Goal: Task Accomplishment & Management: Manage account settings

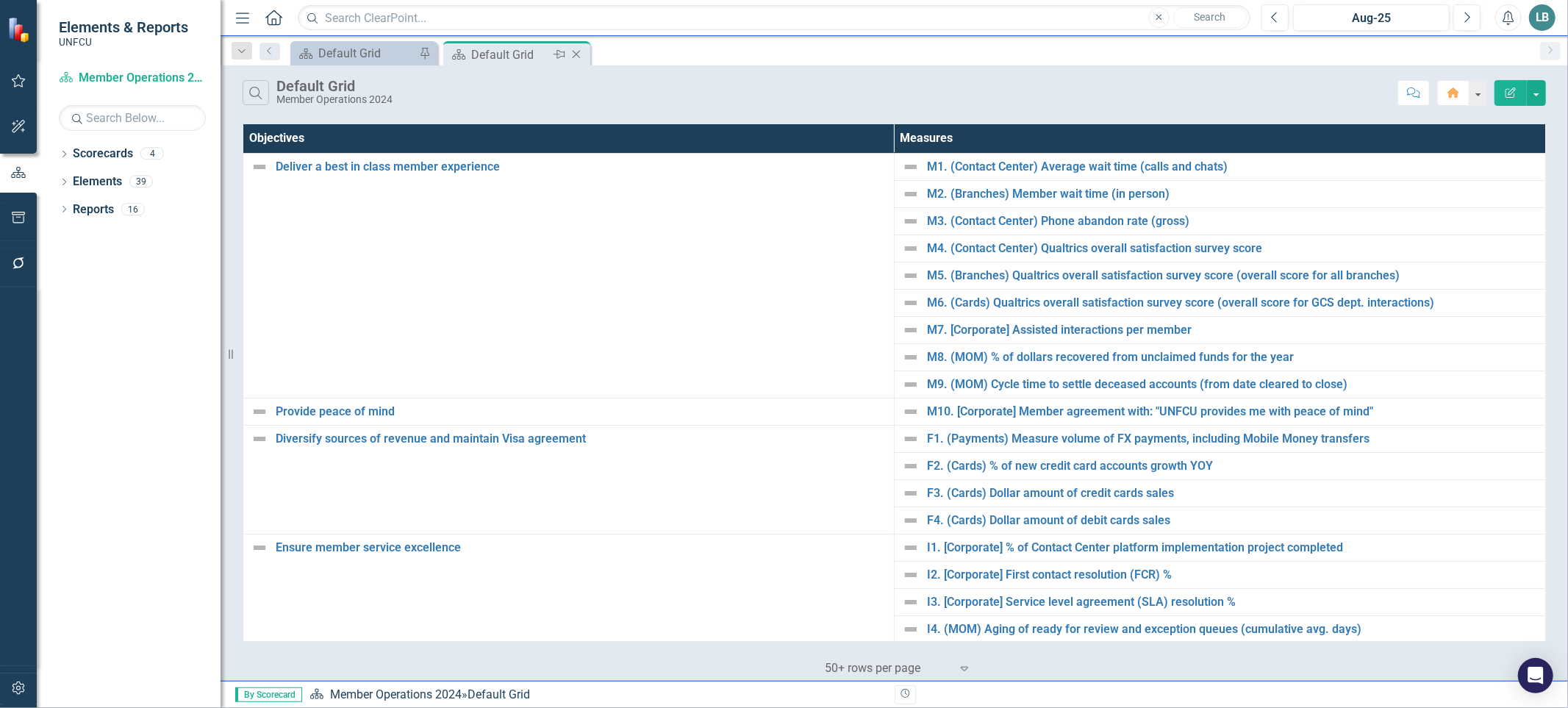
click at [577, 55] on icon "Close" at bounding box center [576, 54] width 15 height 11
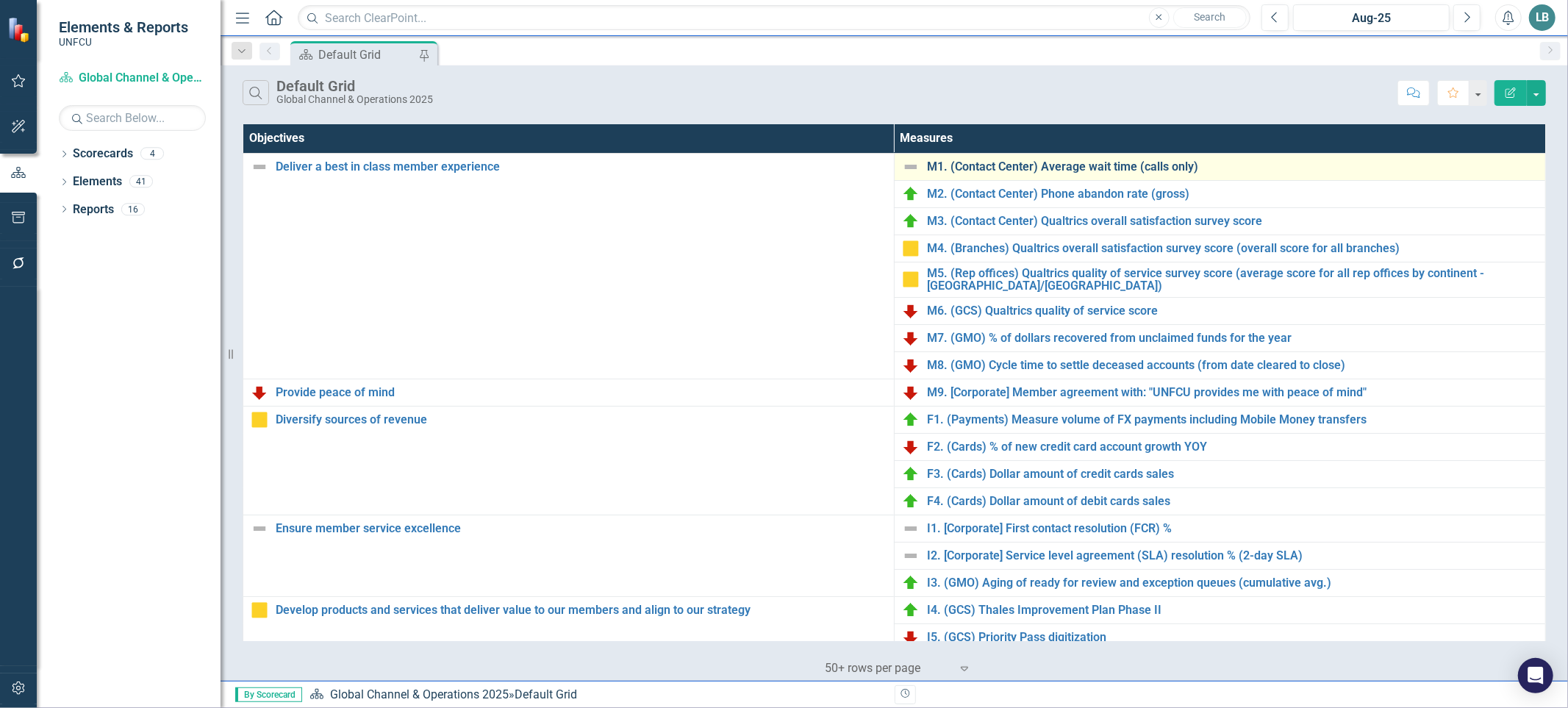
click at [1137, 164] on link "M1. (Contact Center) Average wait time (calls only)" at bounding box center [1233, 166] width 611 height 13
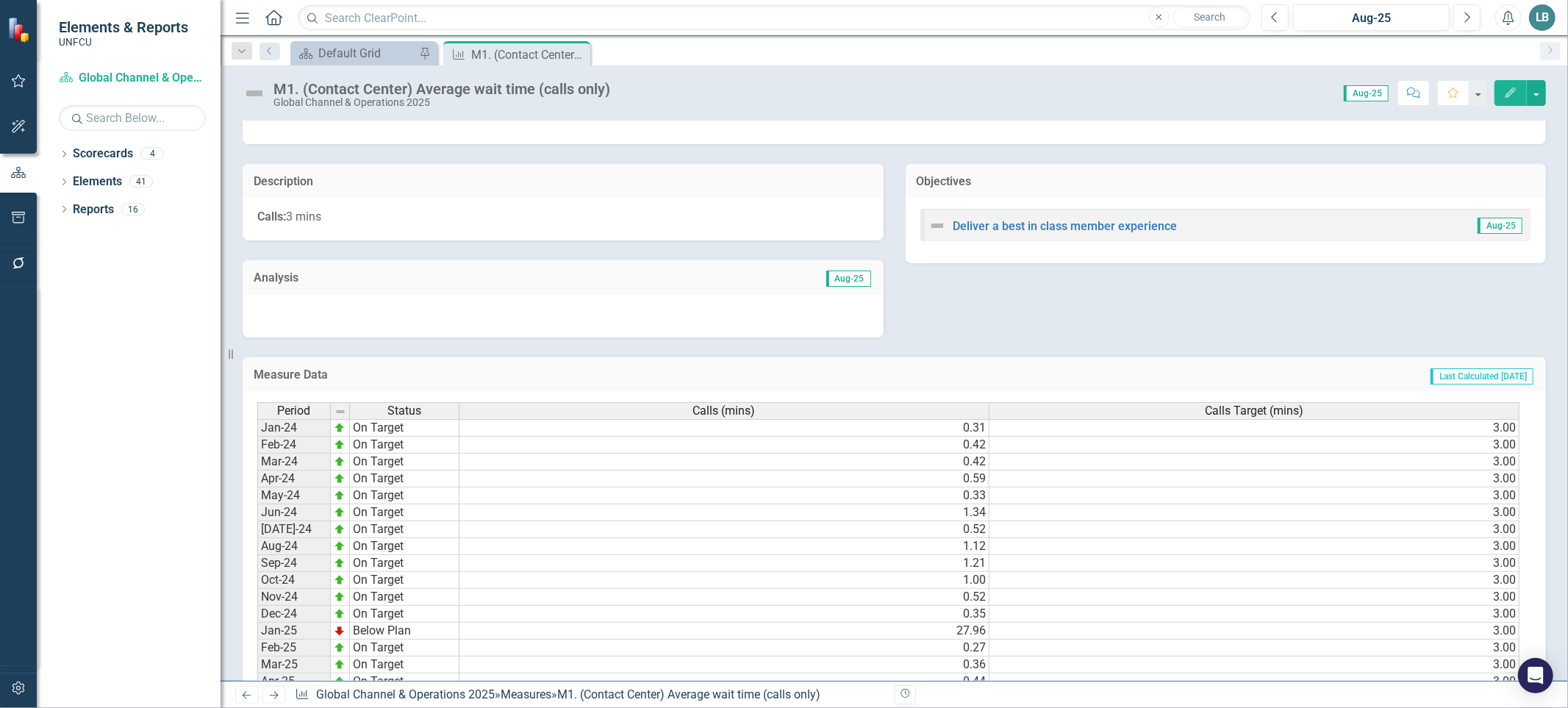
scroll to position [449, 0]
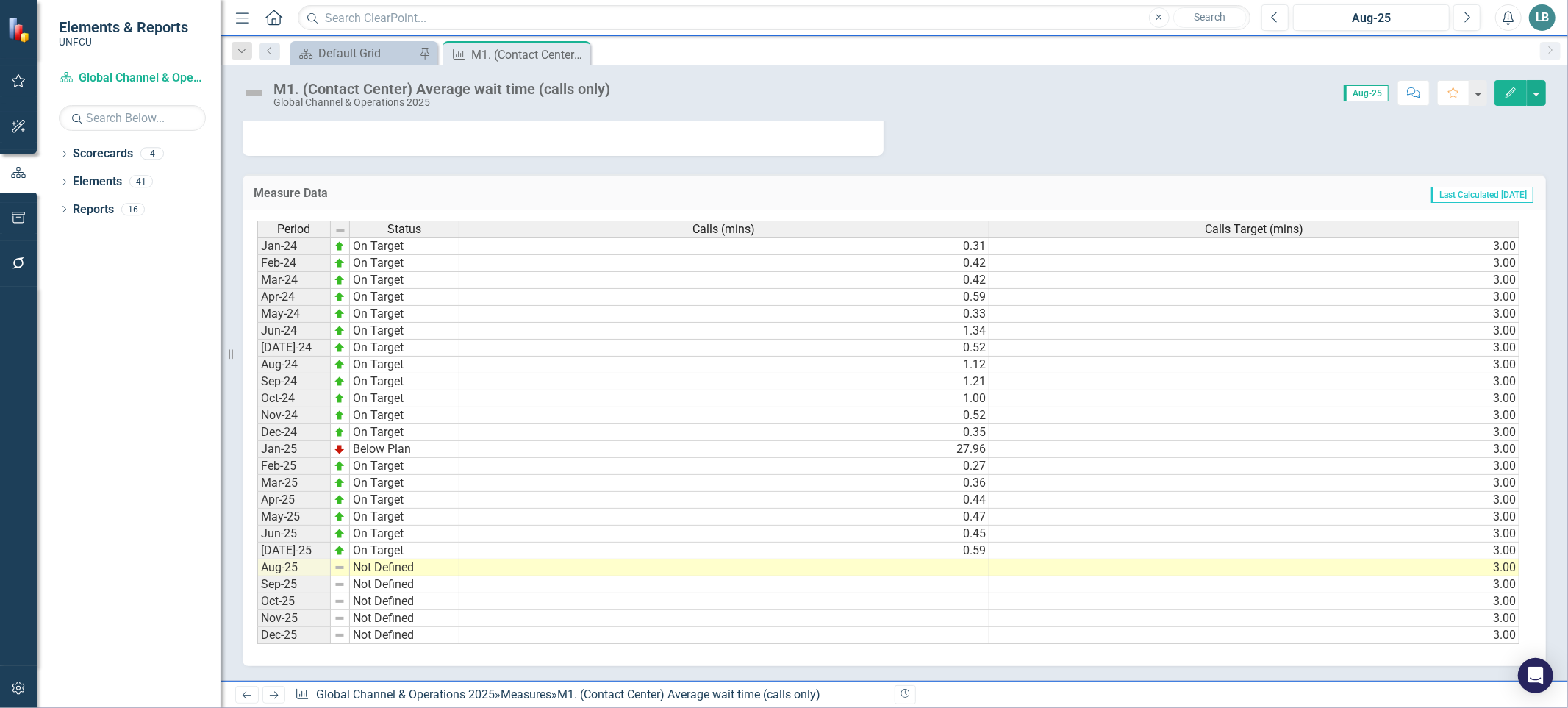
click at [916, 559] on td at bounding box center [725, 567] width 530 height 17
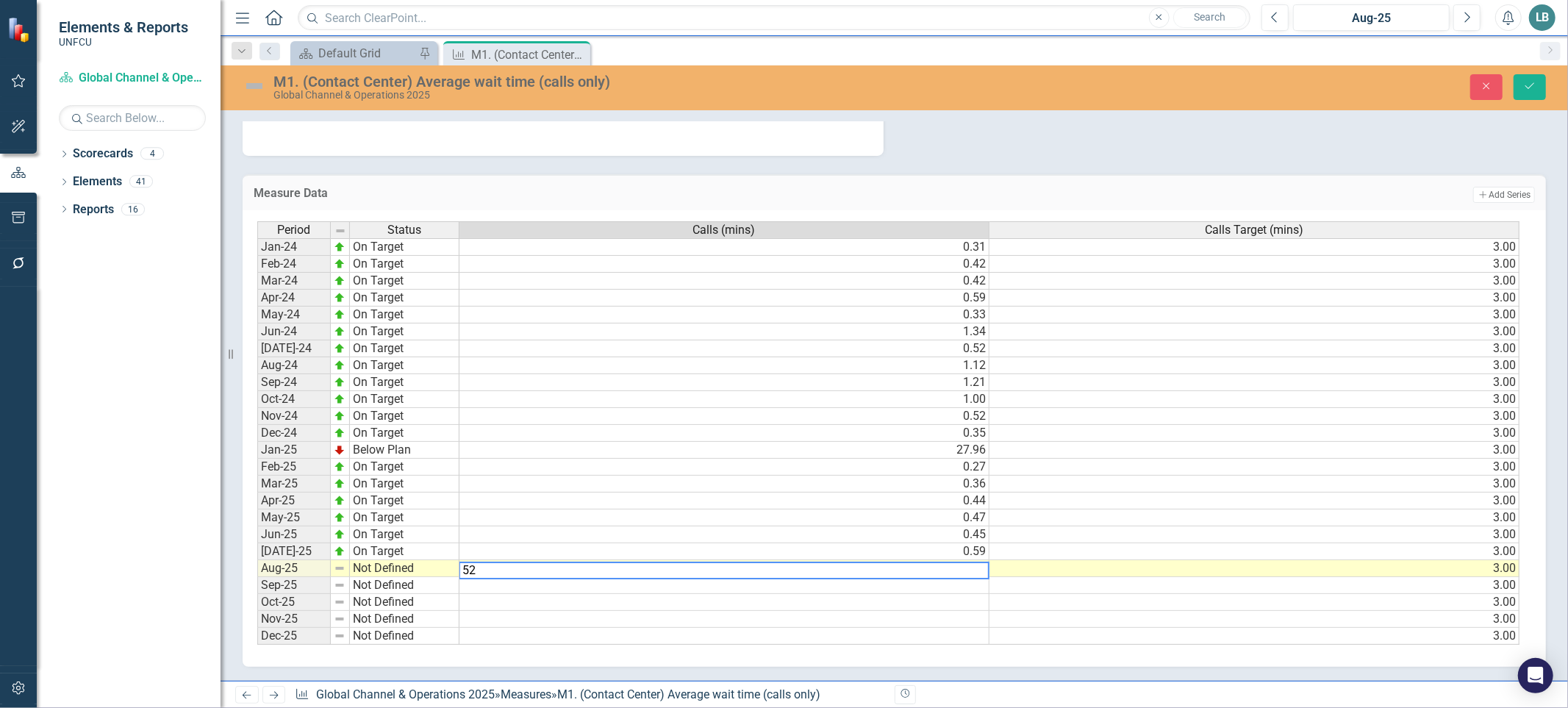
type textarea "5"
type textarea ".52"
click at [892, 649] on div "Period Status Calls (mins) Calls Target (mins) Jan-24 On Target 0.31 3.00 Feb-2…" at bounding box center [894, 439] width 1303 height 456
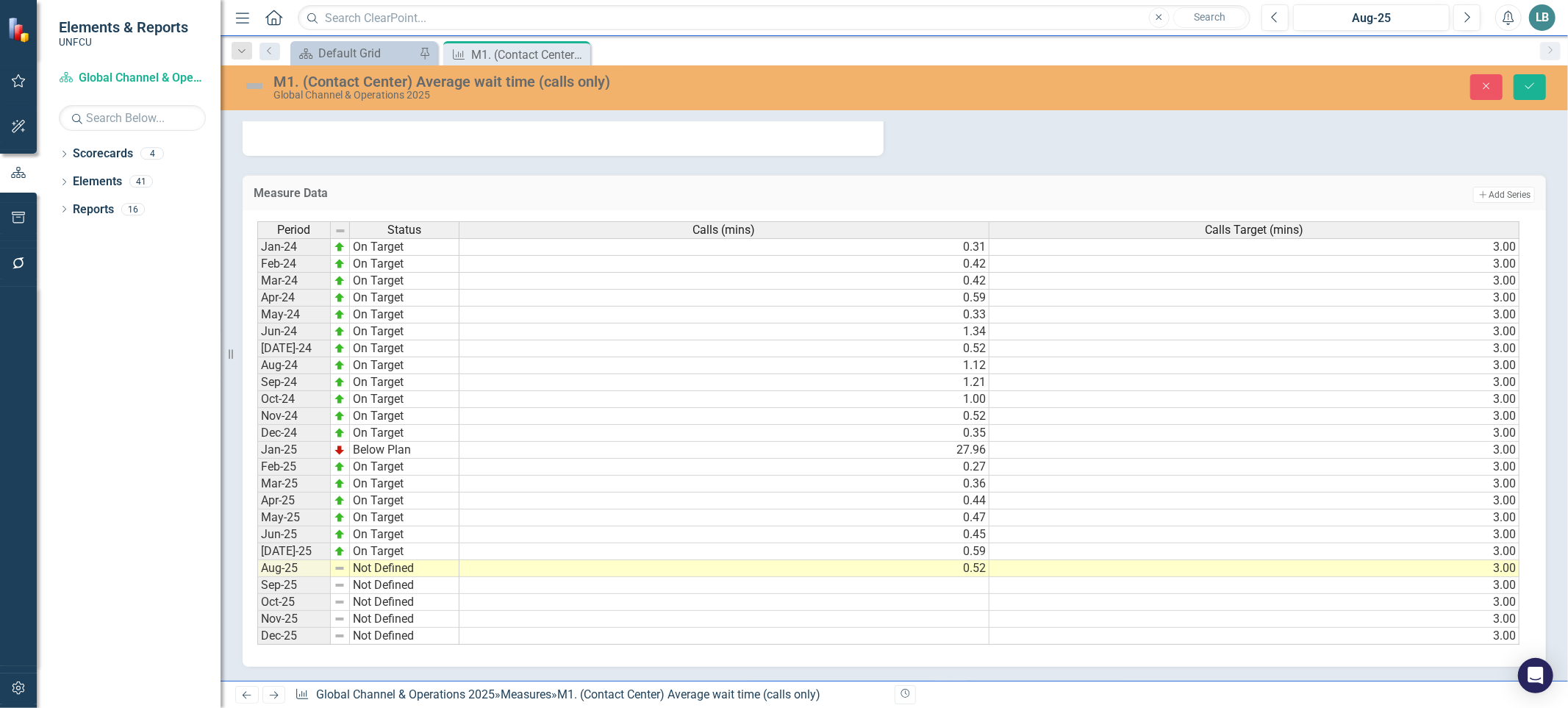
click at [382, 561] on td "Not Defined" at bounding box center [404, 568] width 109 height 17
type textarea "On Target"
click at [386, 488] on div "Period Status Calls (mins) Calls Target (mins) Jan-24 On Target 0.31 3.00 Feb-2…" at bounding box center [888, 433] width 1262 height 424
click at [1515, 84] on button "Save" at bounding box center [1529, 86] width 33 height 26
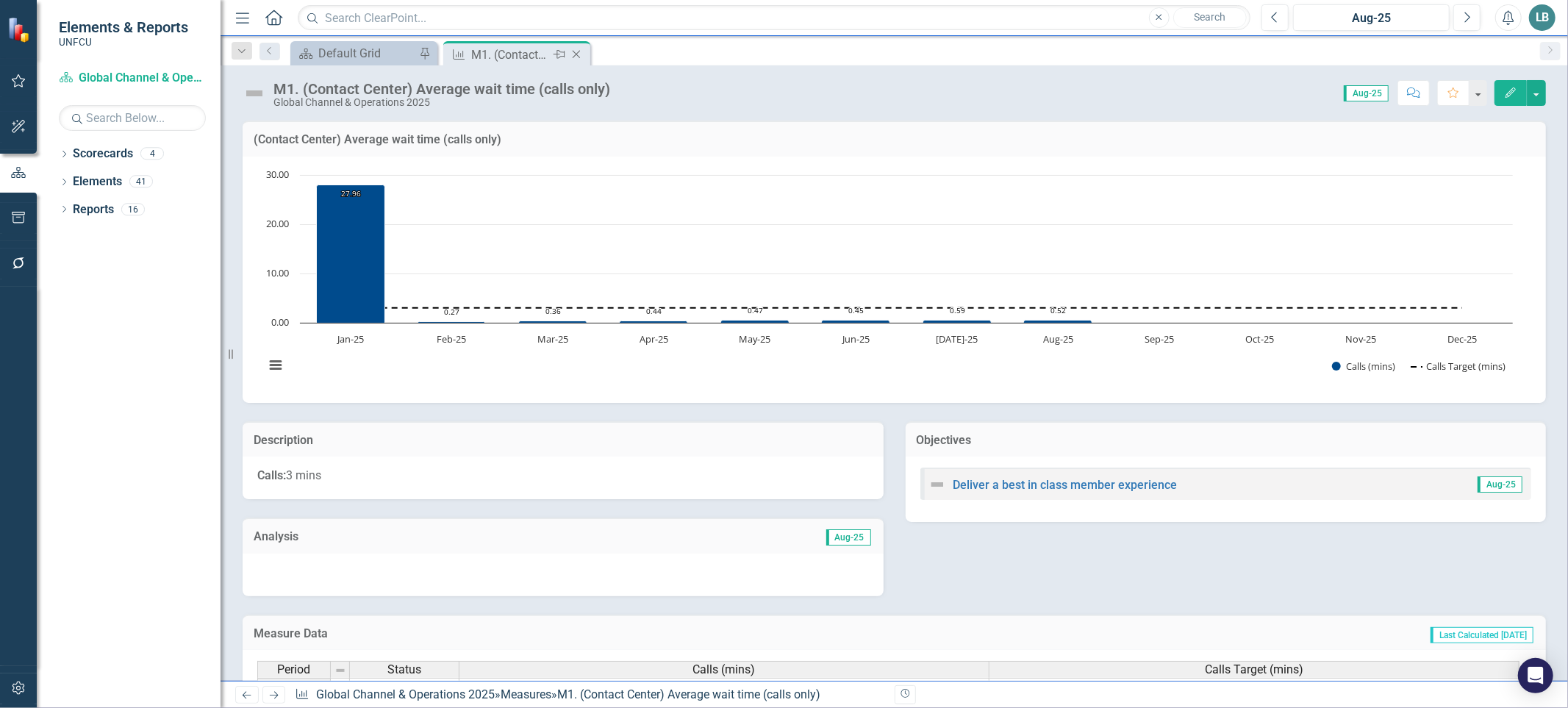
click at [577, 52] on icon "Close" at bounding box center [576, 54] width 15 height 11
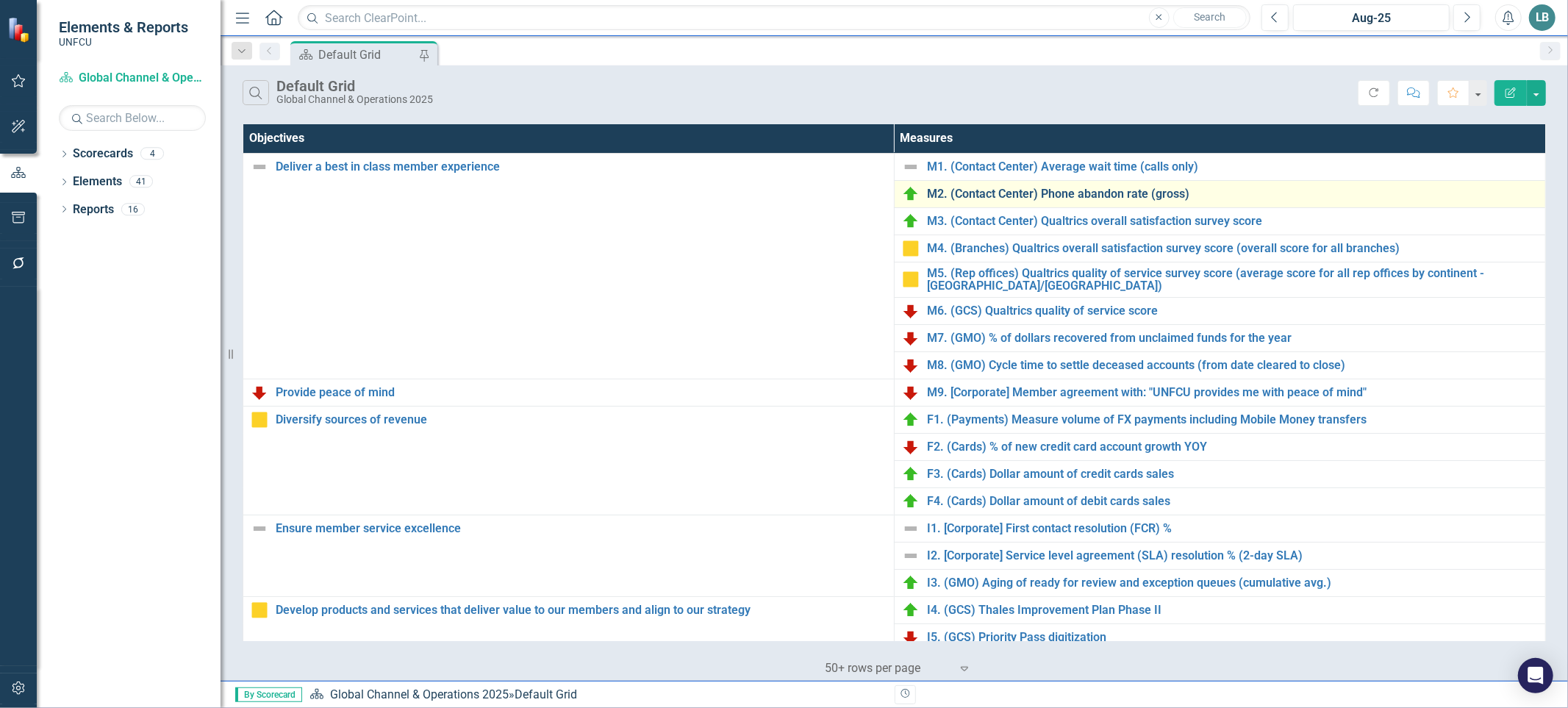
click at [997, 191] on link "M2. (Contact Center) Phone abandon rate (gross)" at bounding box center [1233, 194] width 611 height 13
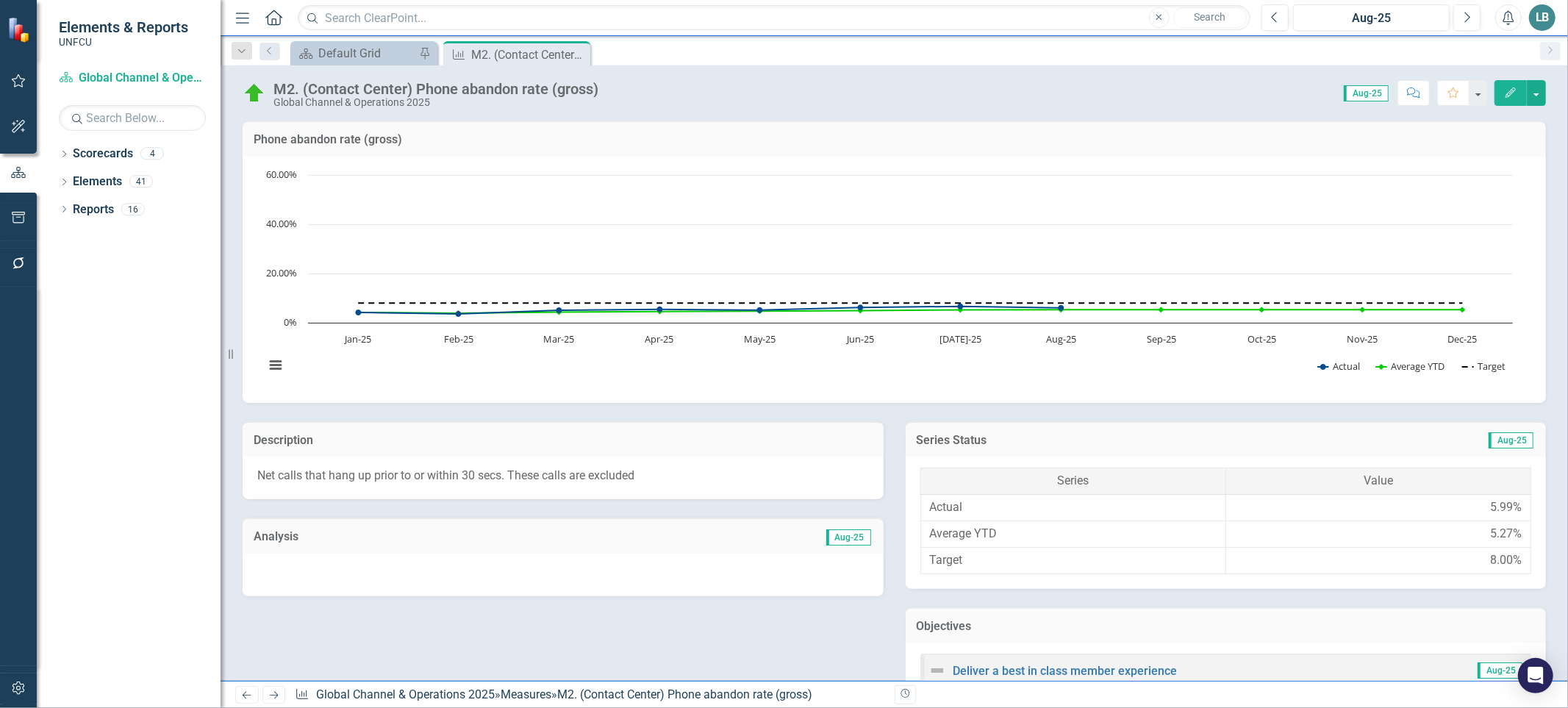
scroll to position [562, 0]
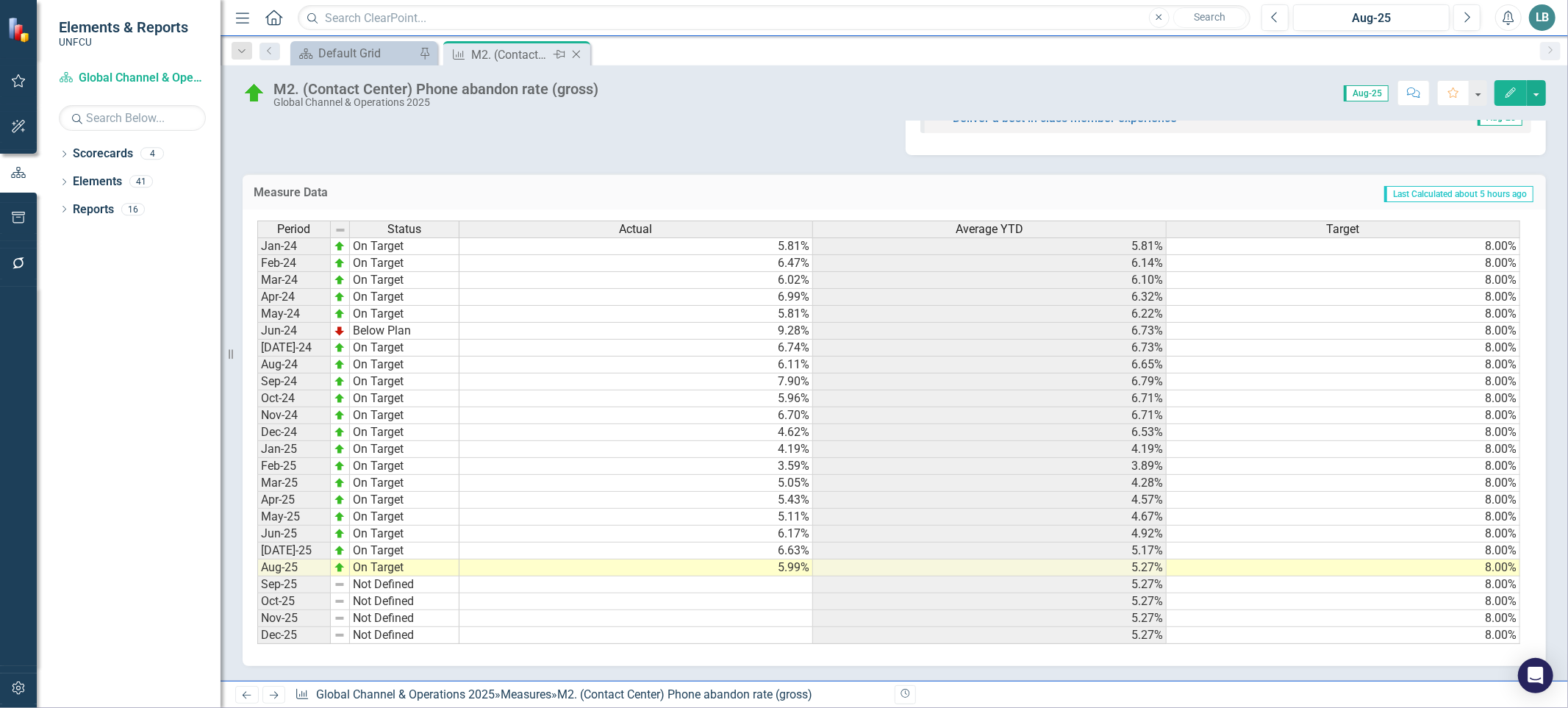
click at [577, 48] on icon "Close" at bounding box center [576, 54] width 15 height 11
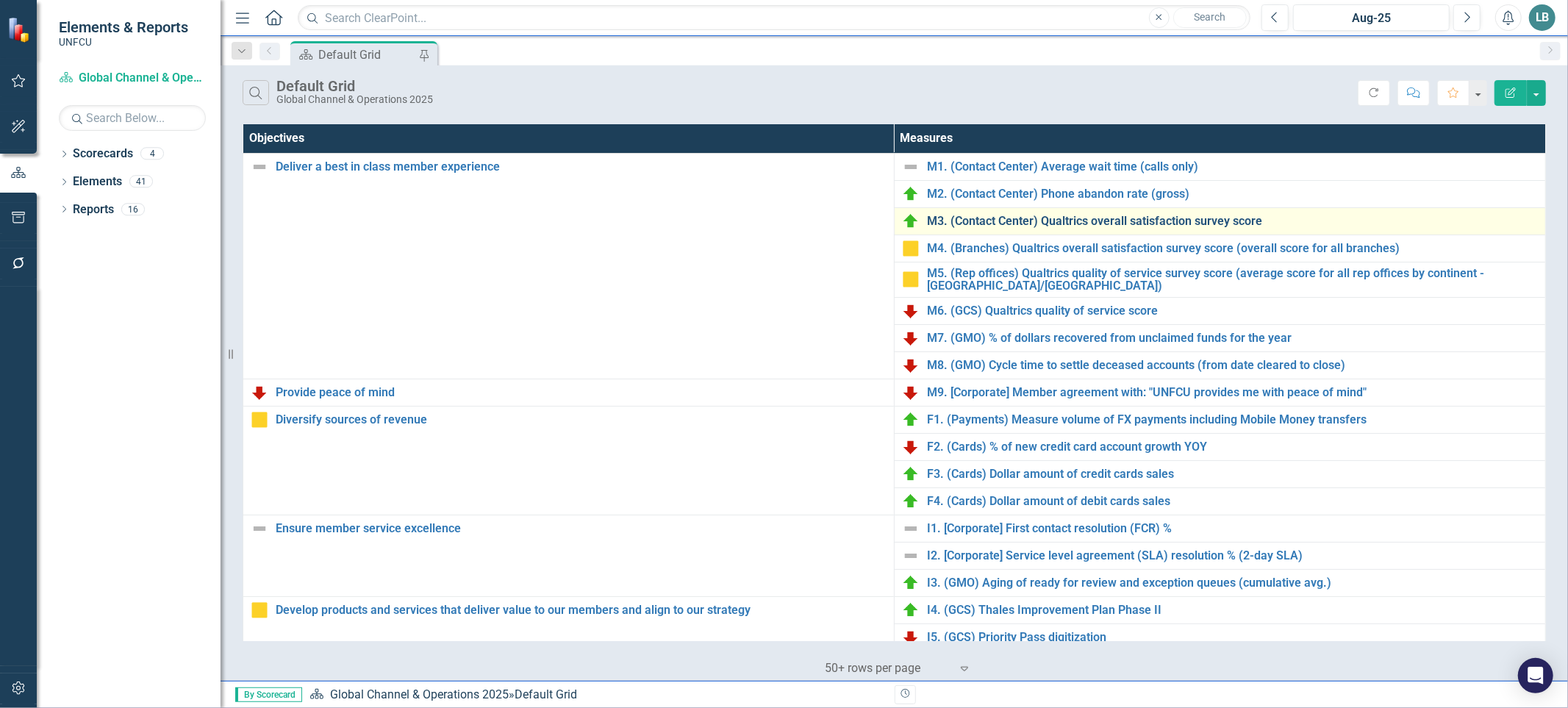
click at [995, 223] on link "M3. (Contact Center) Qualtrics overall satisfaction survey score" at bounding box center [1233, 221] width 611 height 13
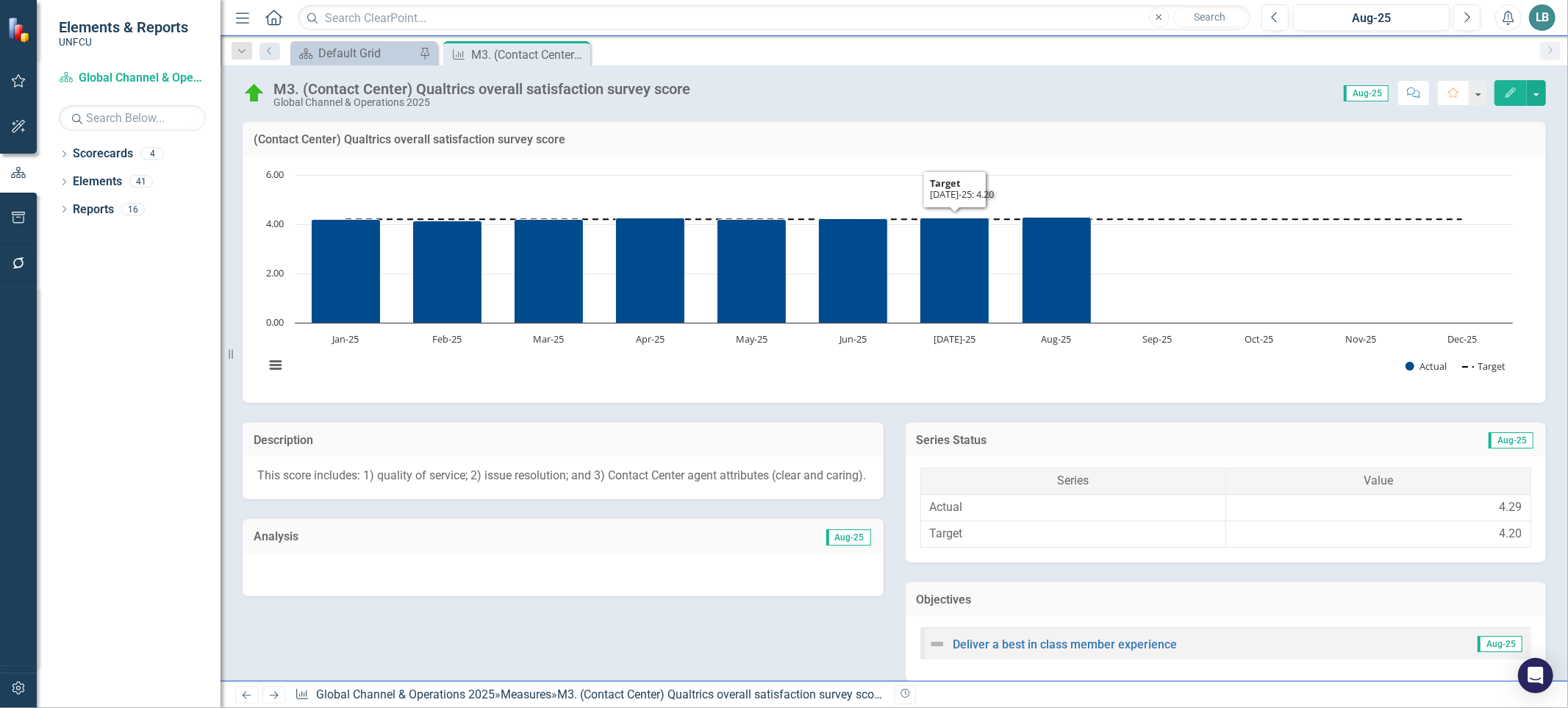
scroll to position [535, 0]
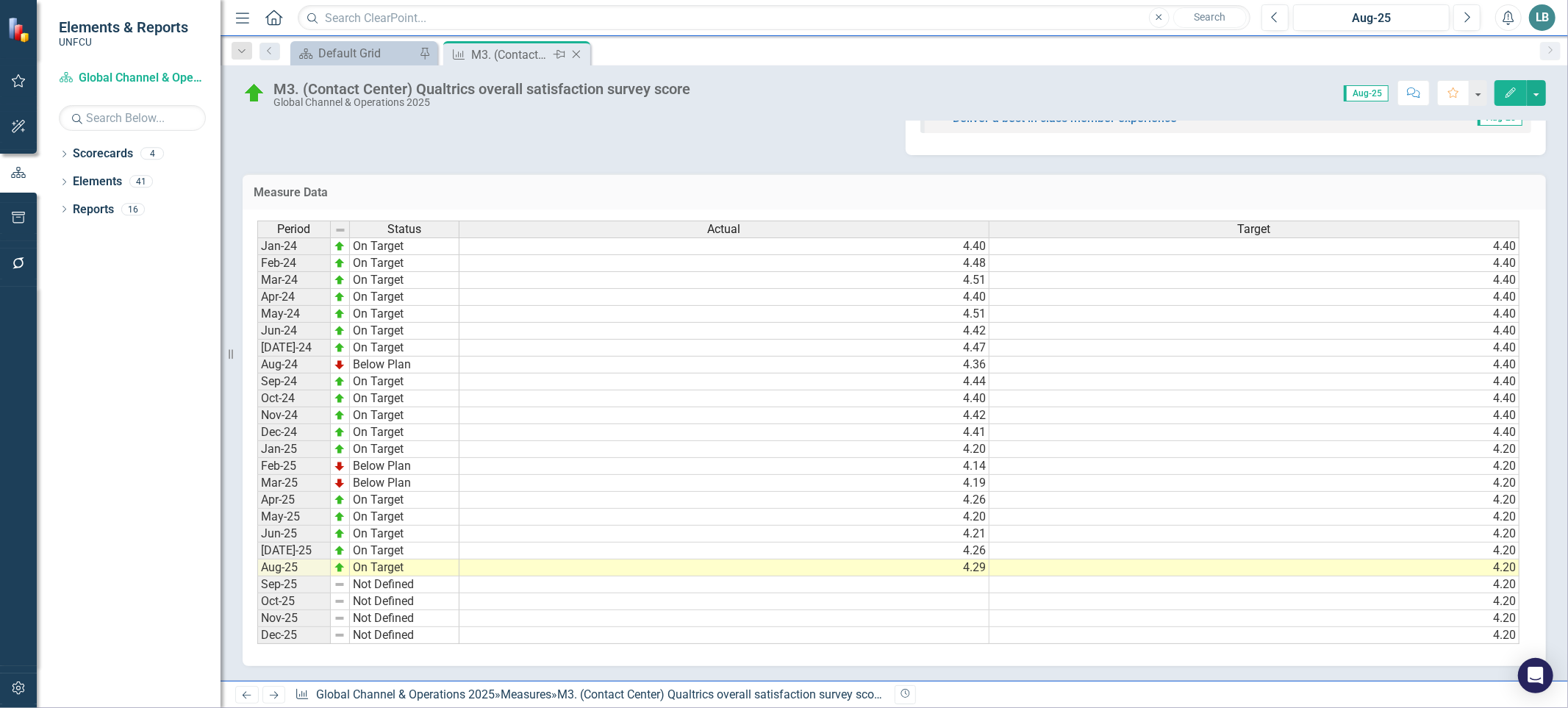
click at [582, 55] on icon "Close" at bounding box center [576, 54] width 15 height 11
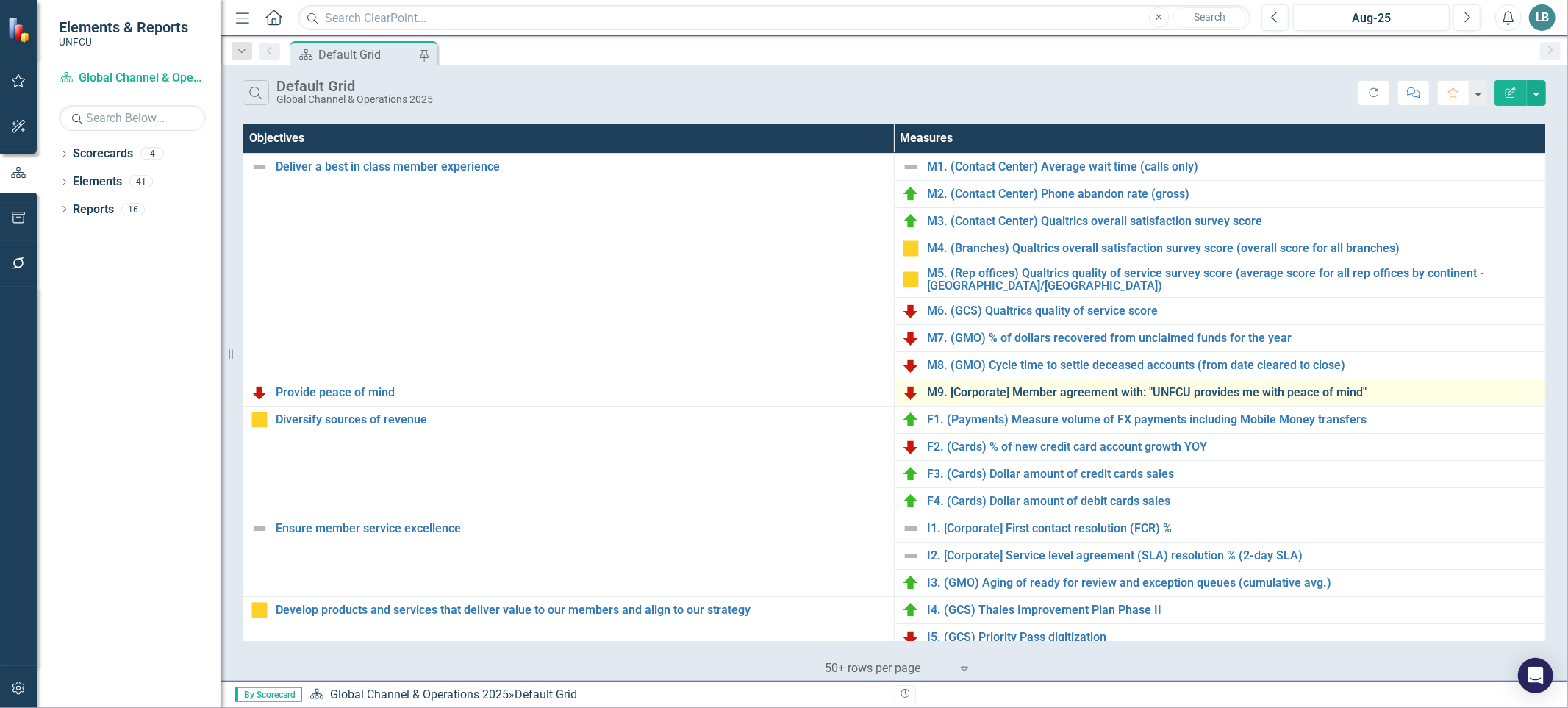
scroll to position [339, 0]
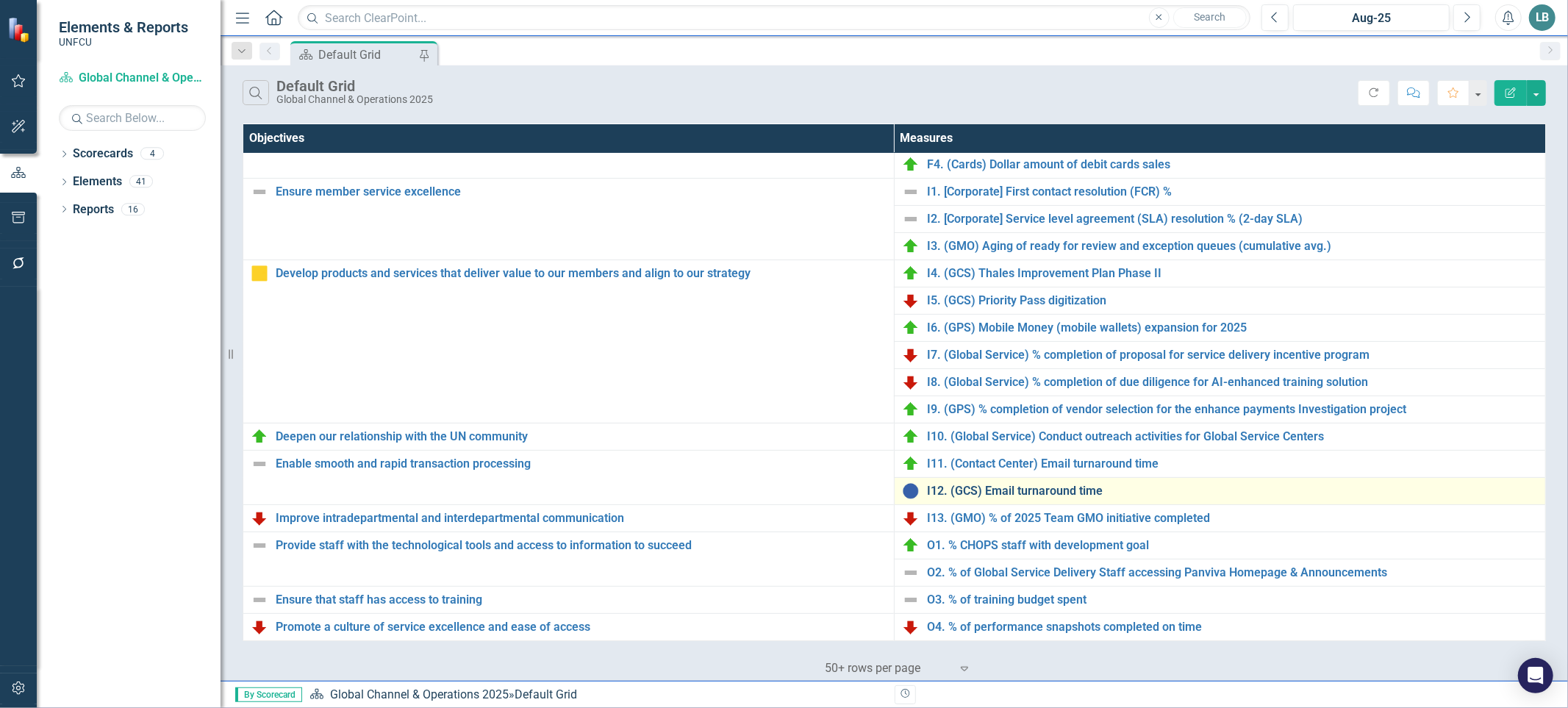
click at [986, 495] on link "I12. (GCS) Email turnaround time" at bounding box center [1233, 490] width 611 height 13
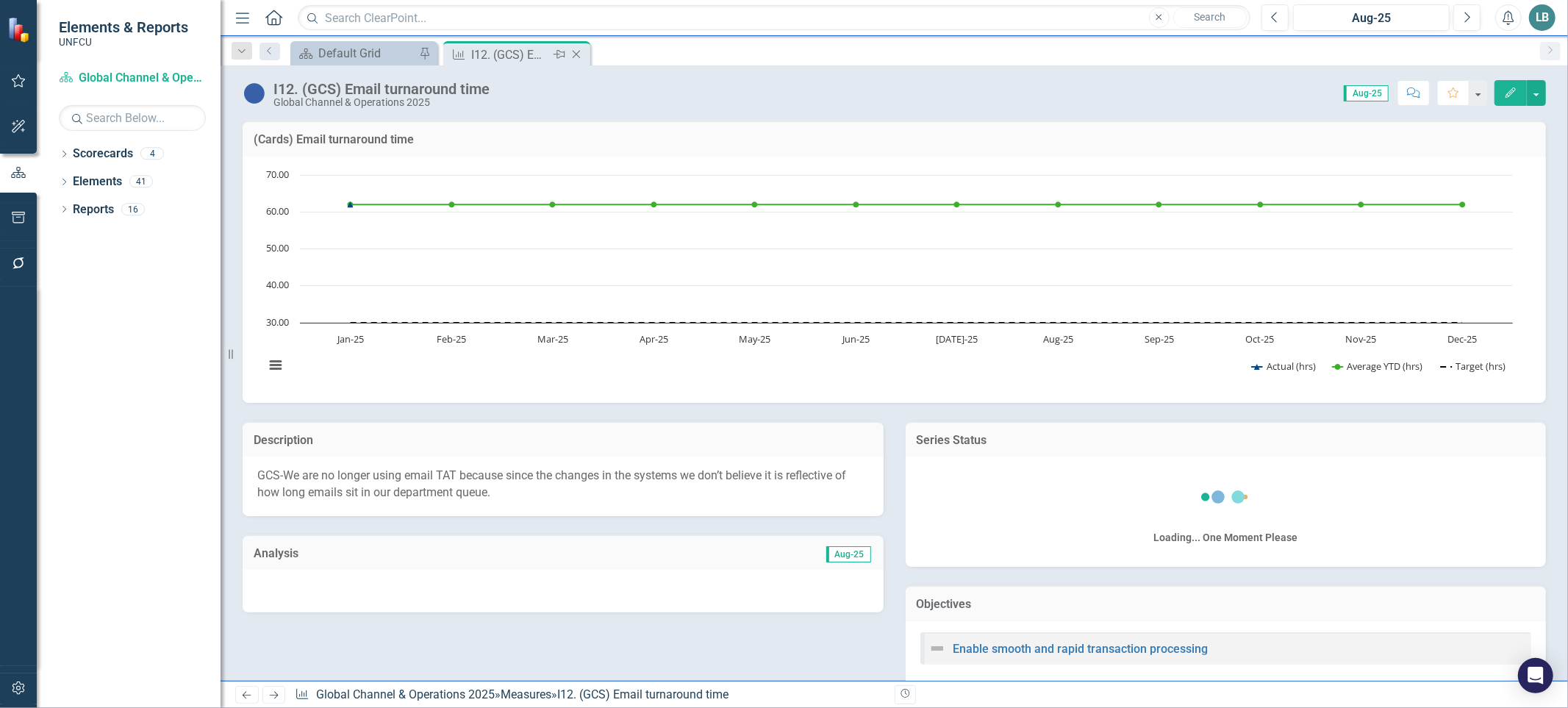
click at [575, 55] on icon "Close" at bounding box center [576, 54] width 15 height 11
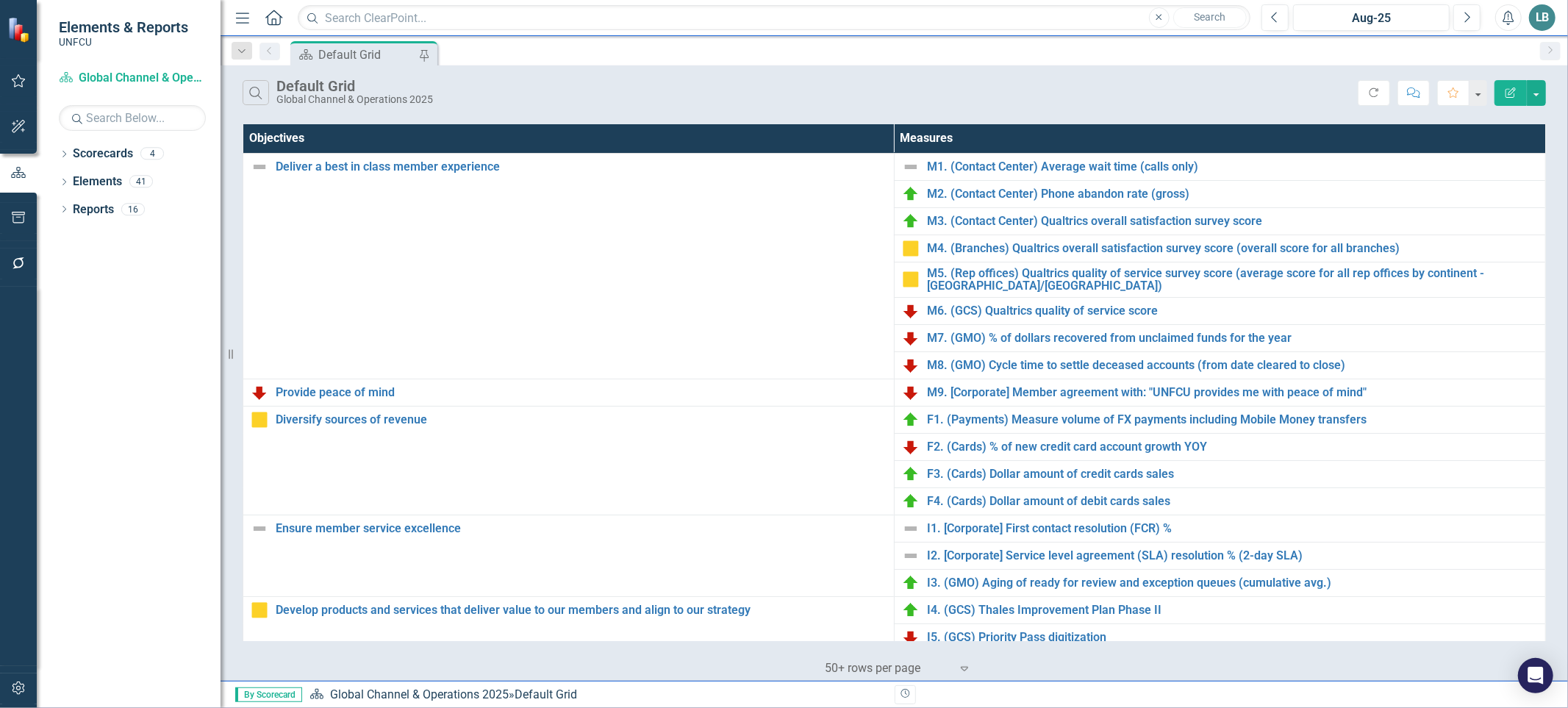
scroll to position [339, 0]
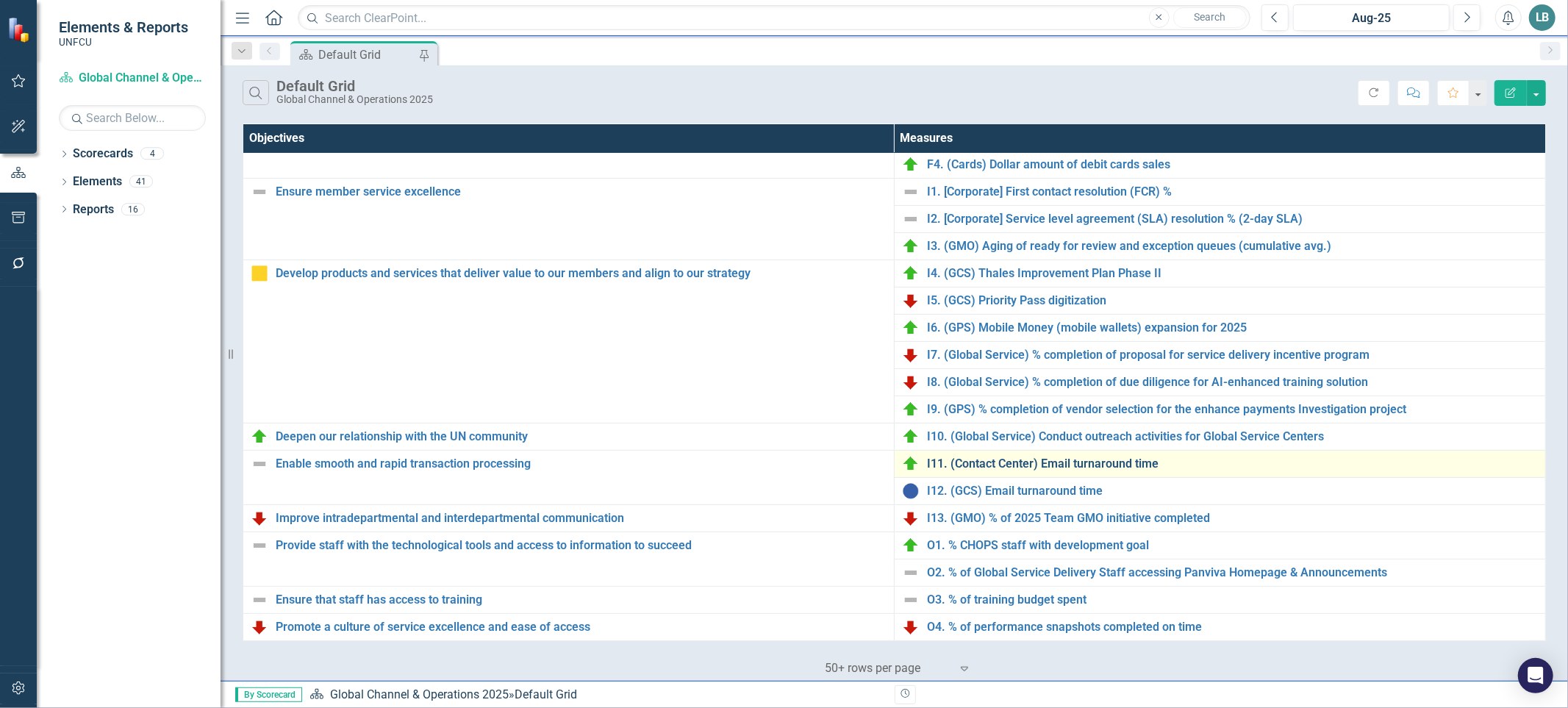
click at [1031, 464] on link "I11. (Contact Center) Email turnaround time" at bounding box center [1233, 463] width 611 height 13
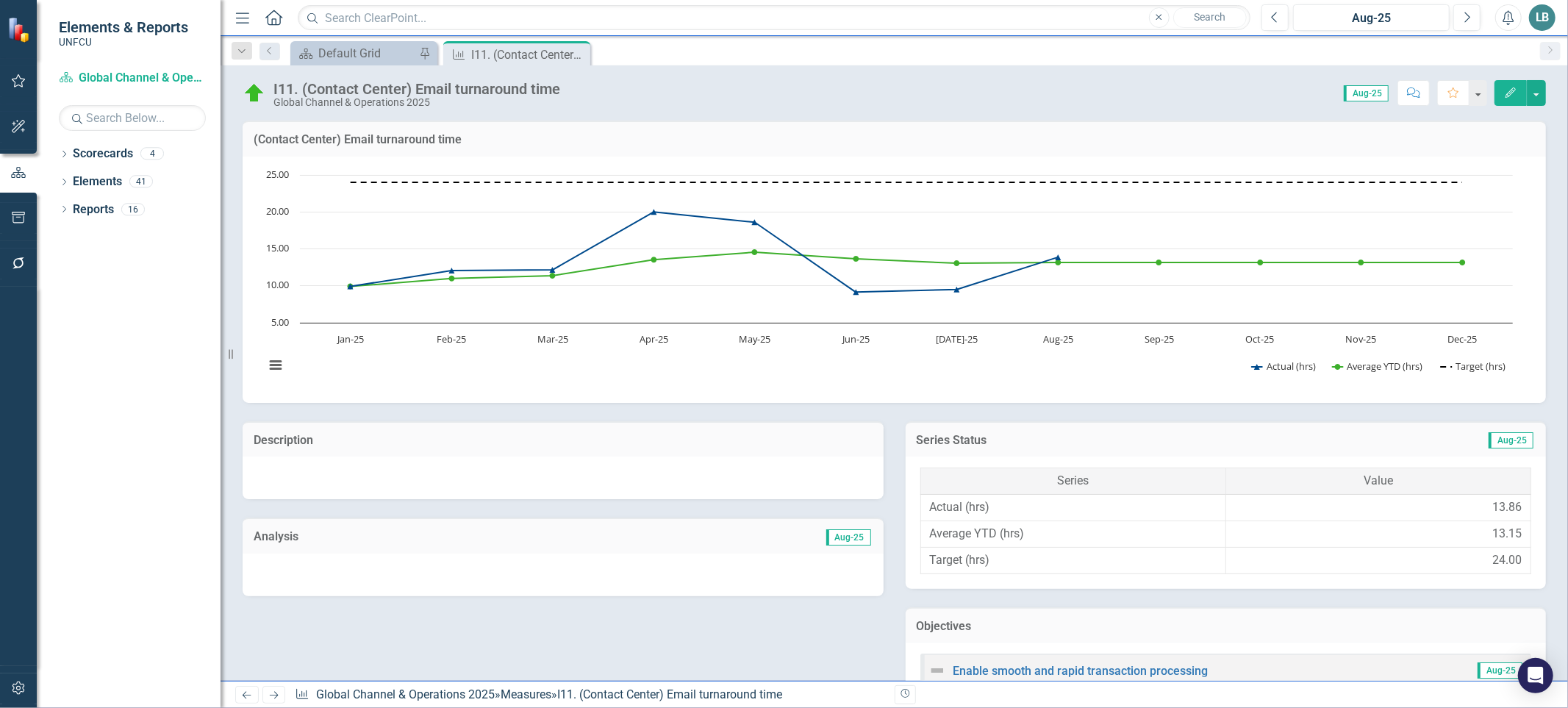
scroll to position [562, 0]
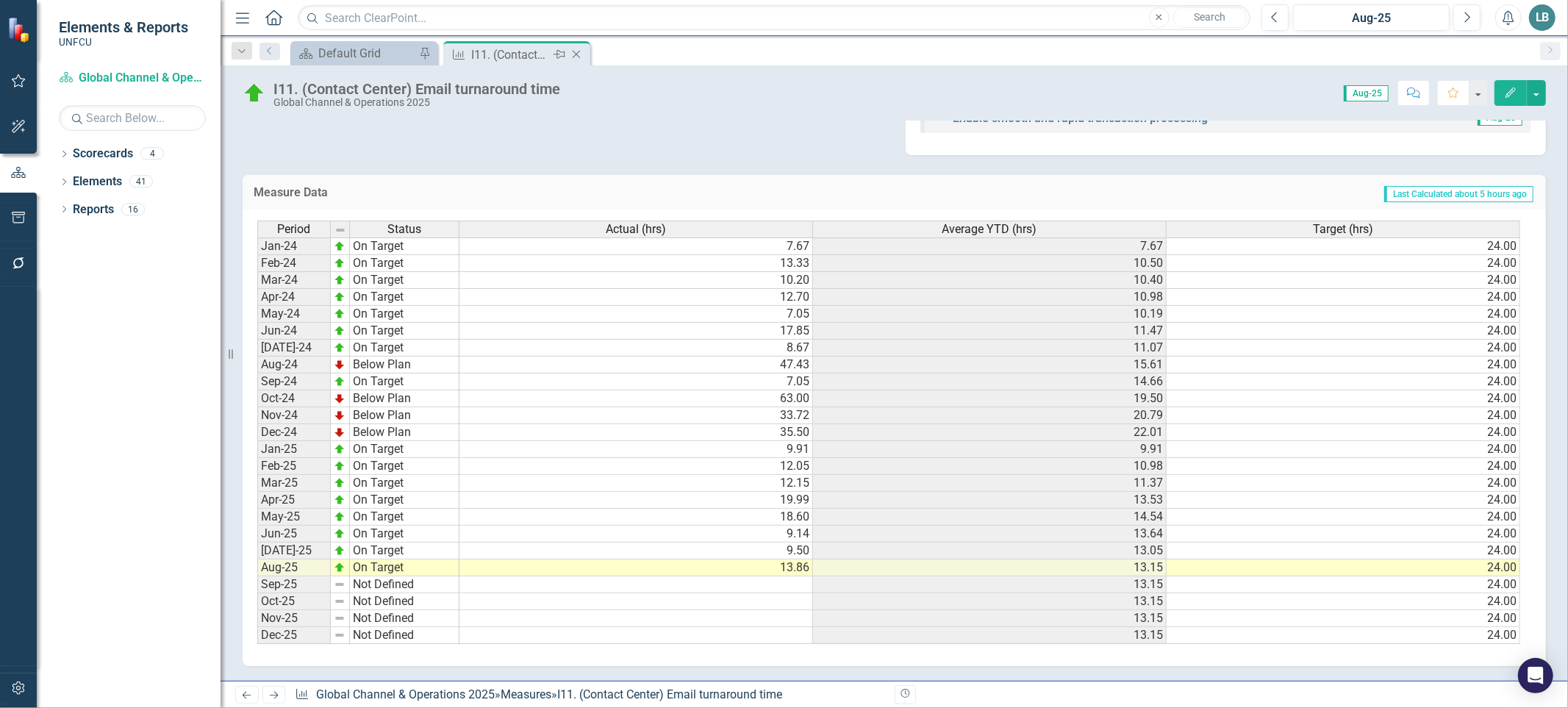
click at [581, 46] on div "Close" at bounding box center [577, 55] width 18 height 18
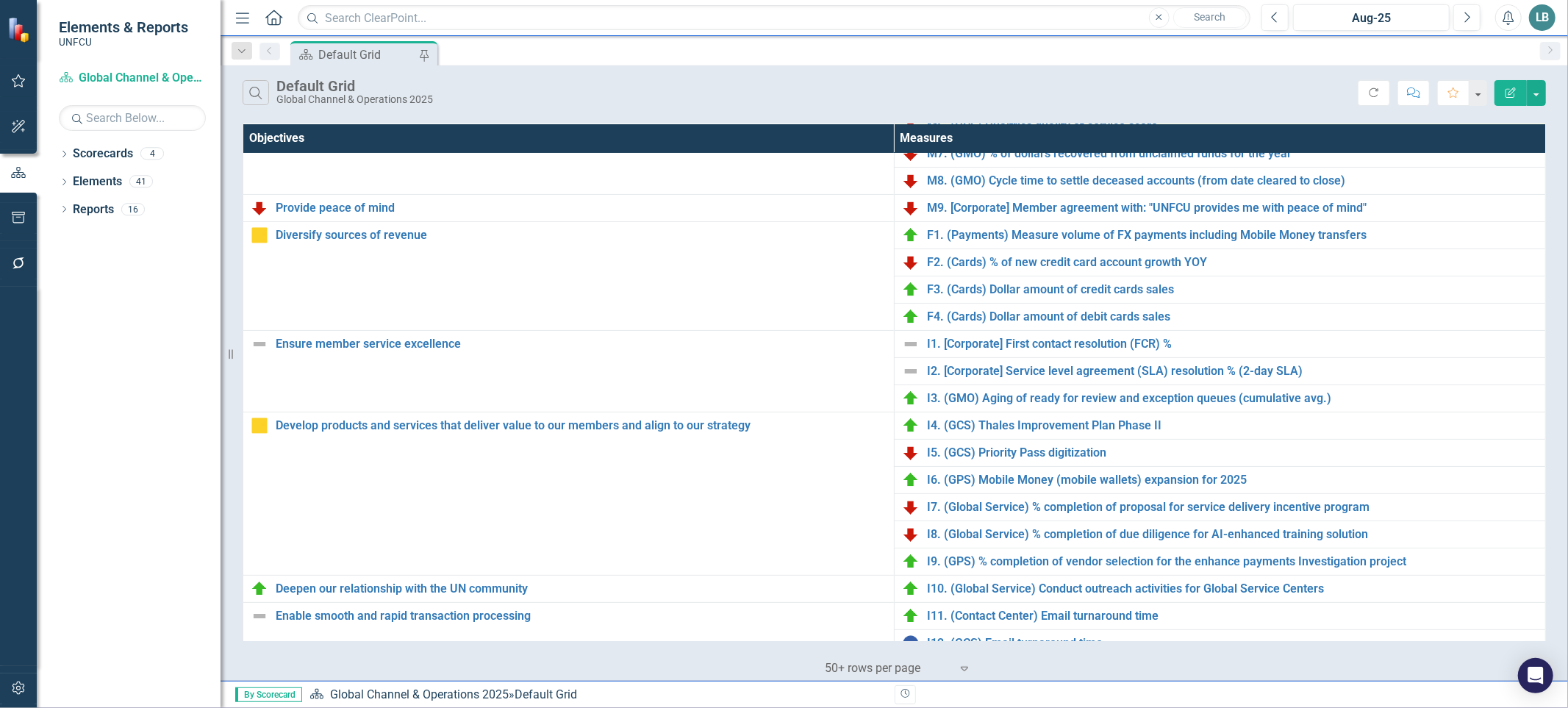
scroll to position [339, 0]
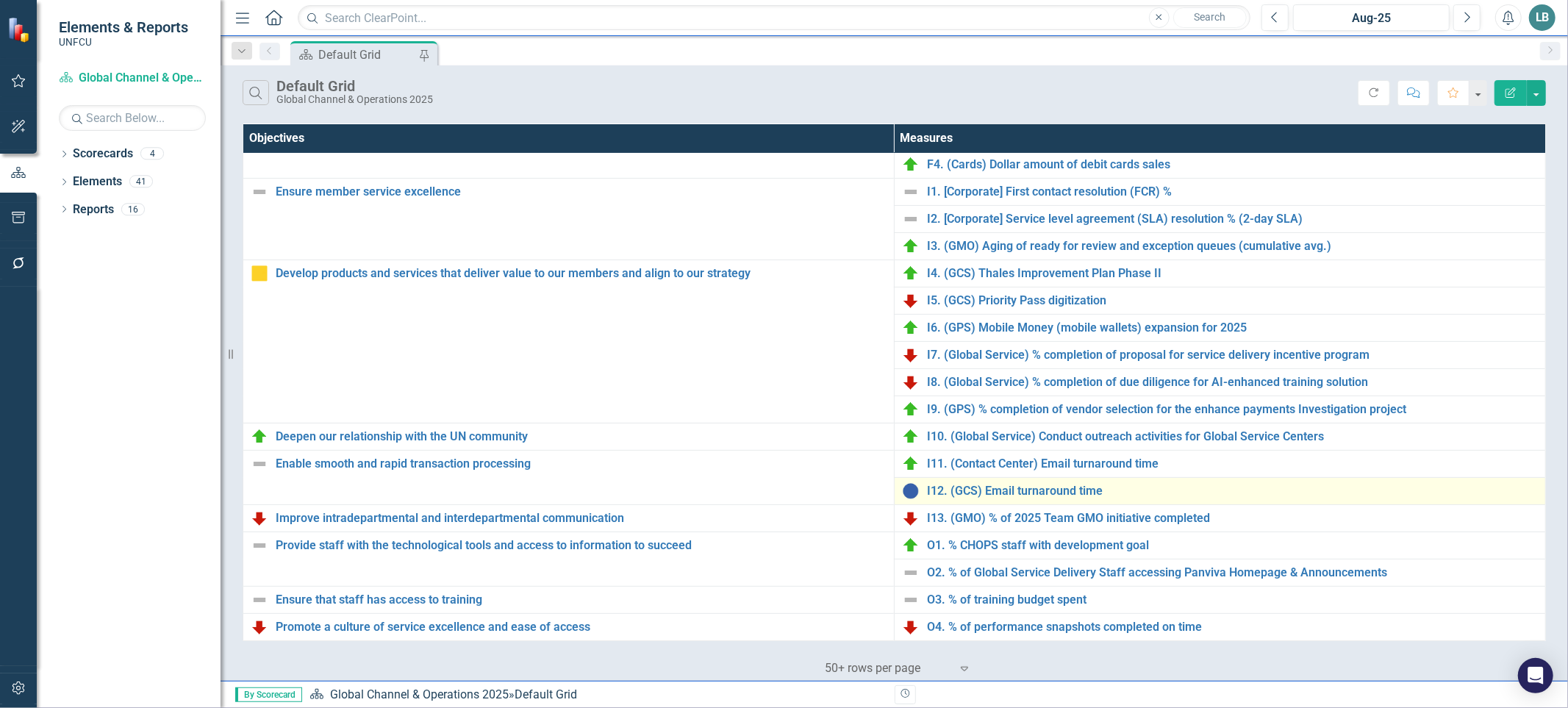
click at [993, 479] on td "I12. (GCS) Email turnaround time Edit Edit Measure Link Open Element" at bounding box center [1219, 491] width 651 height 27
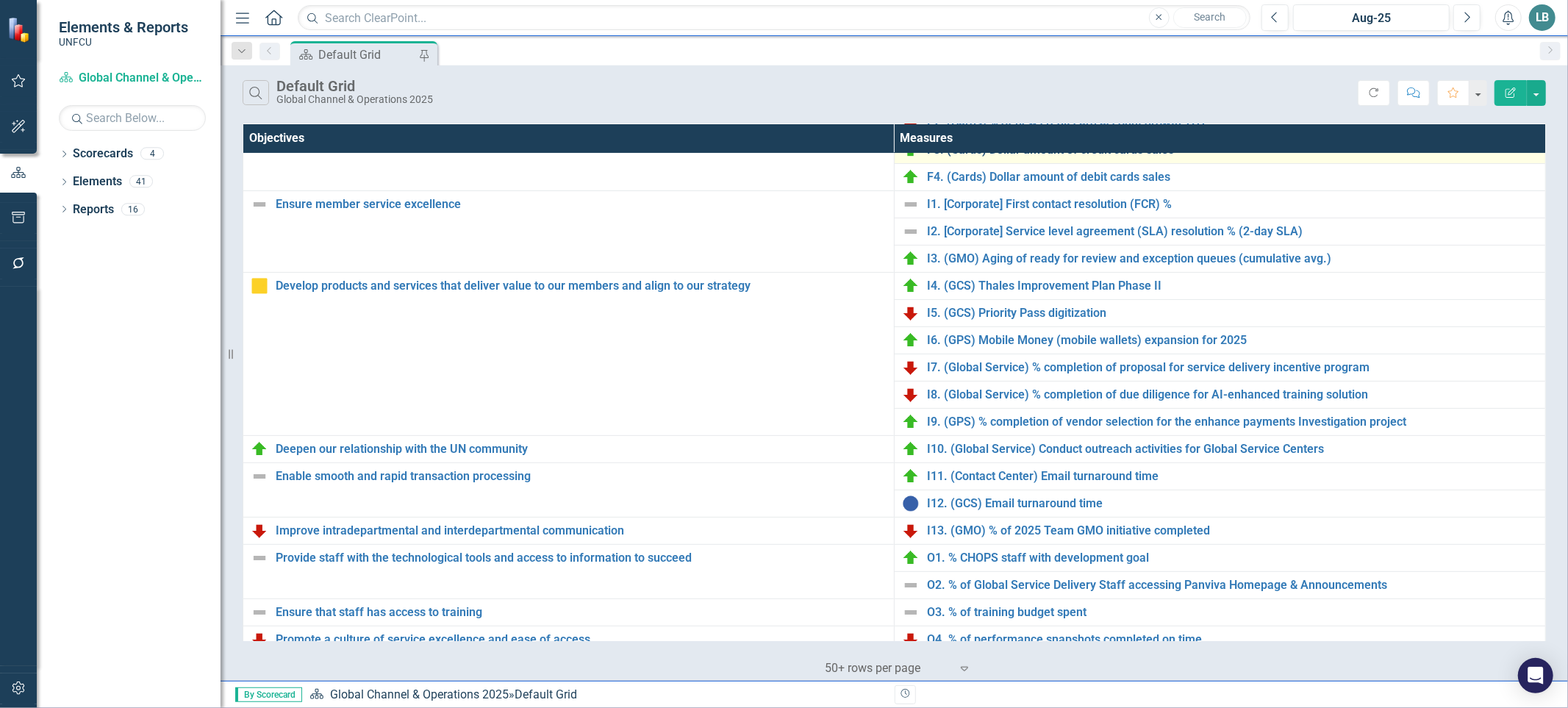
scroll to position [0, 0]
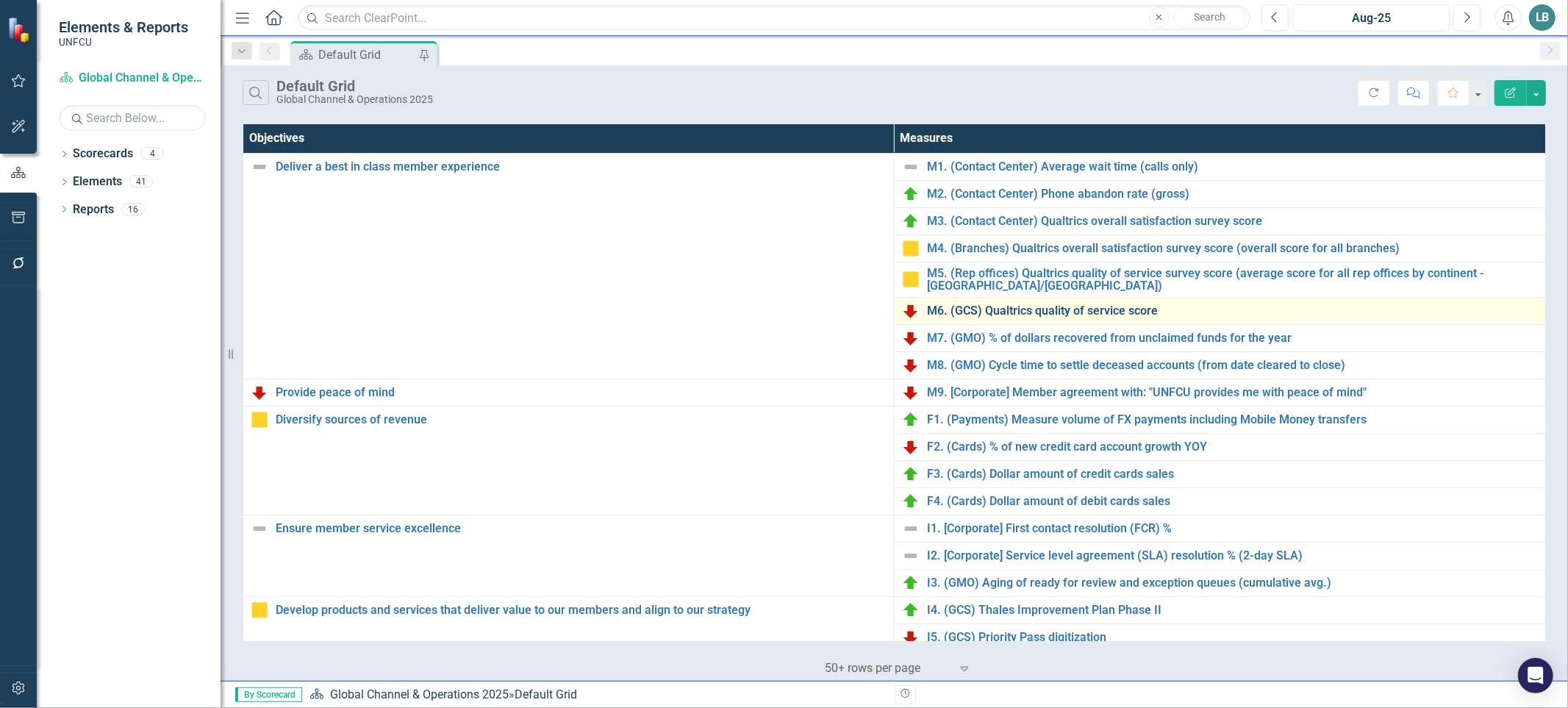
click at [978, 314] on link "M6. (GCS) Qualtrics quality of service score" at bounding box center [1233, 311] width 611 height 13
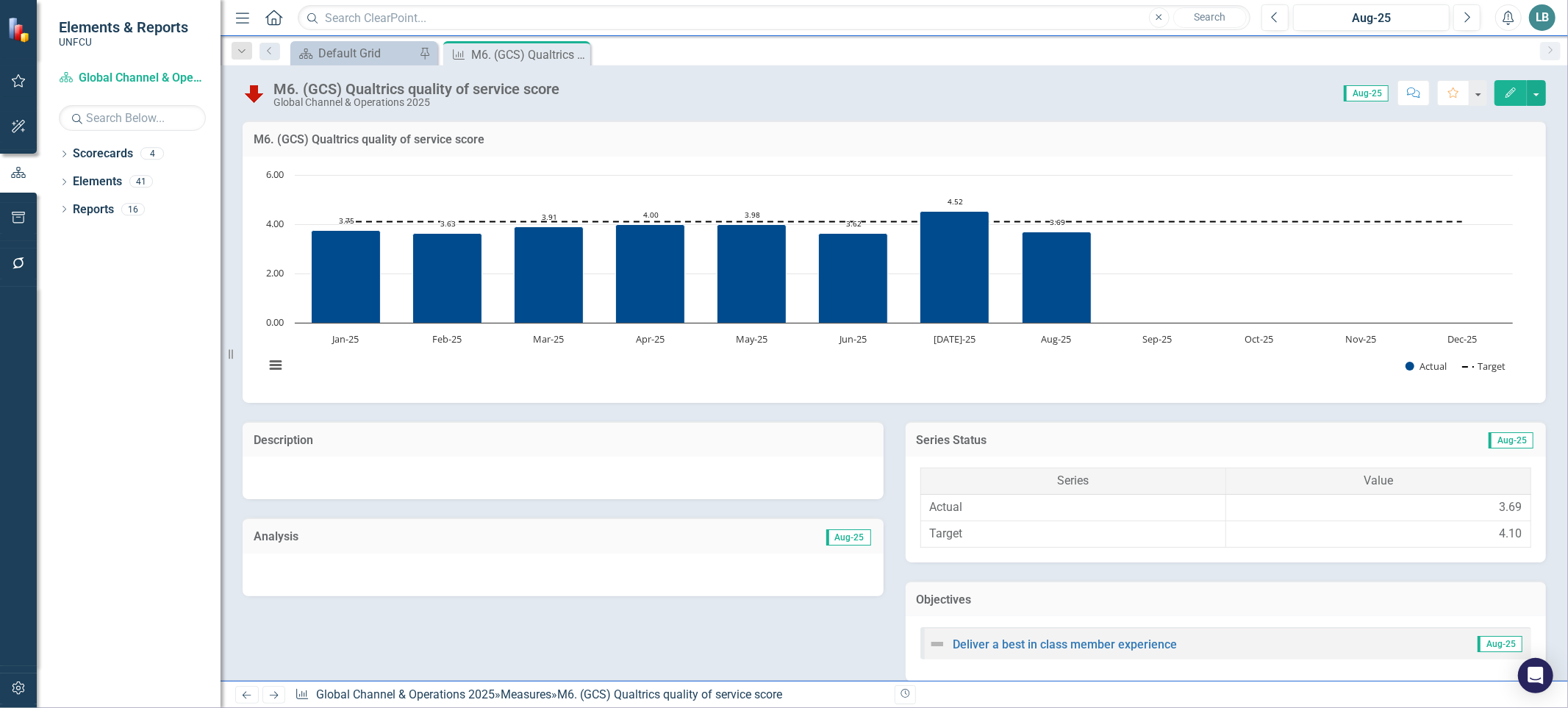
scroll to position [535, 0]
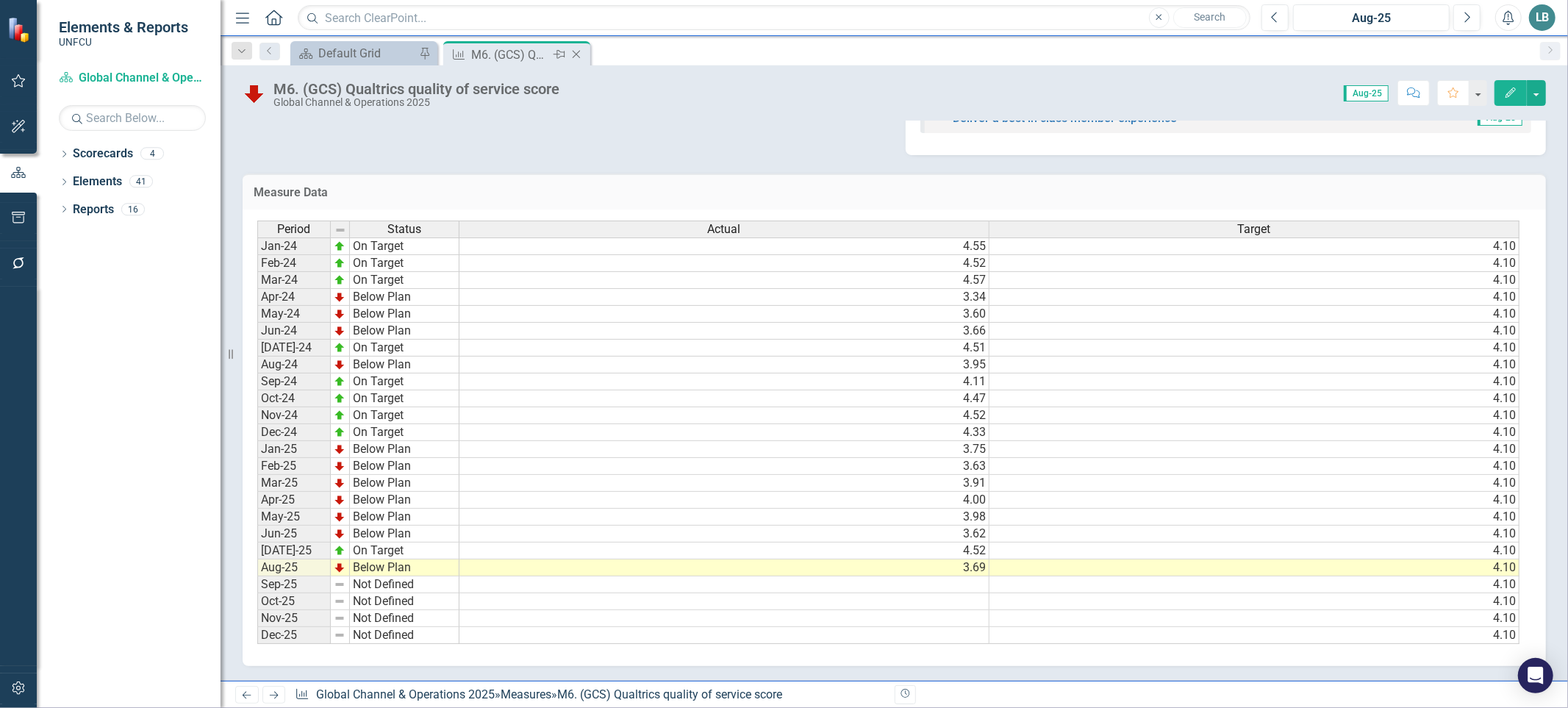
click at [577, 54] on icon at bounding box center [576, 55] width 8 height 8
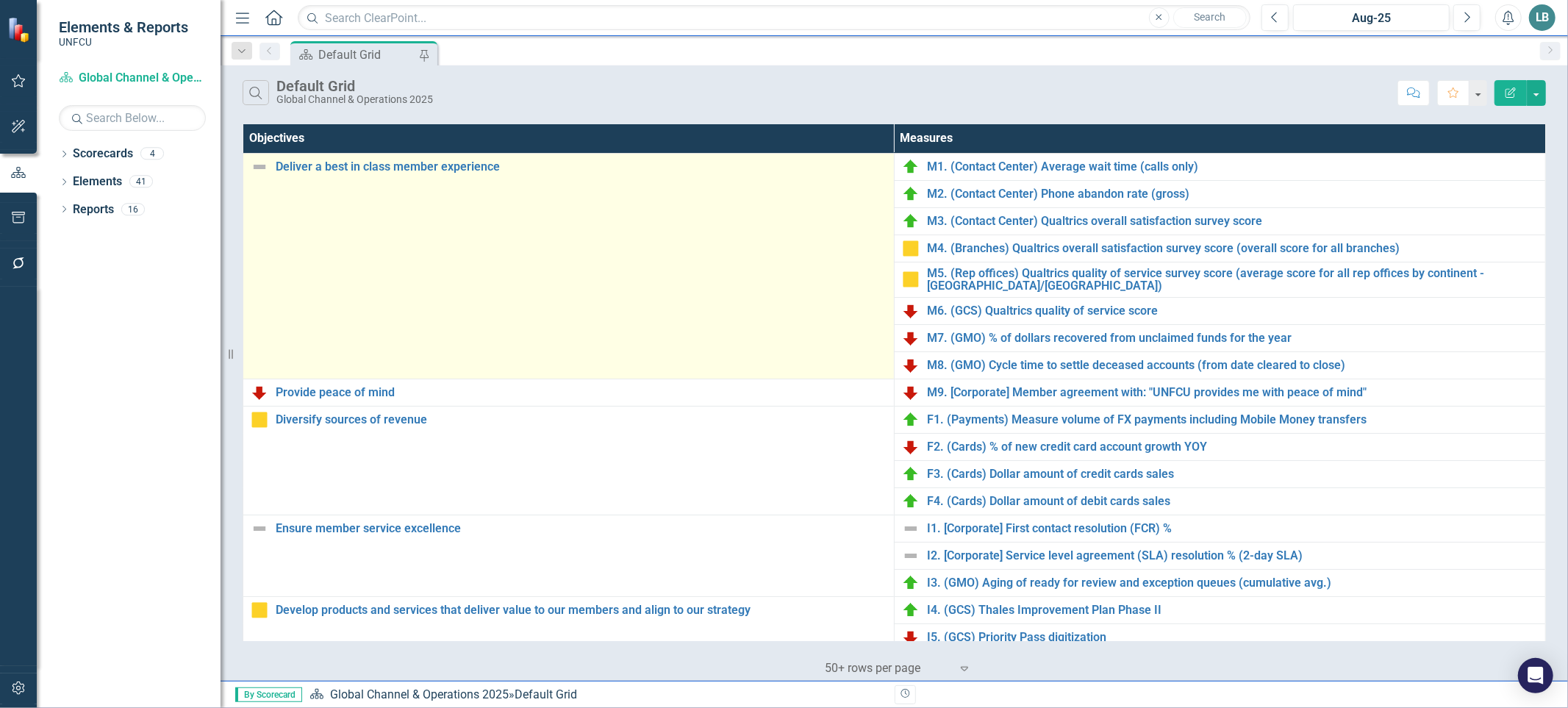
click at [258, 166] on img at bounding box center [260, 167] width 18 height 18
click at [303, 164] on link "Deliver a best in class member experience" at bounding box center [581, 166] width 611 height 13
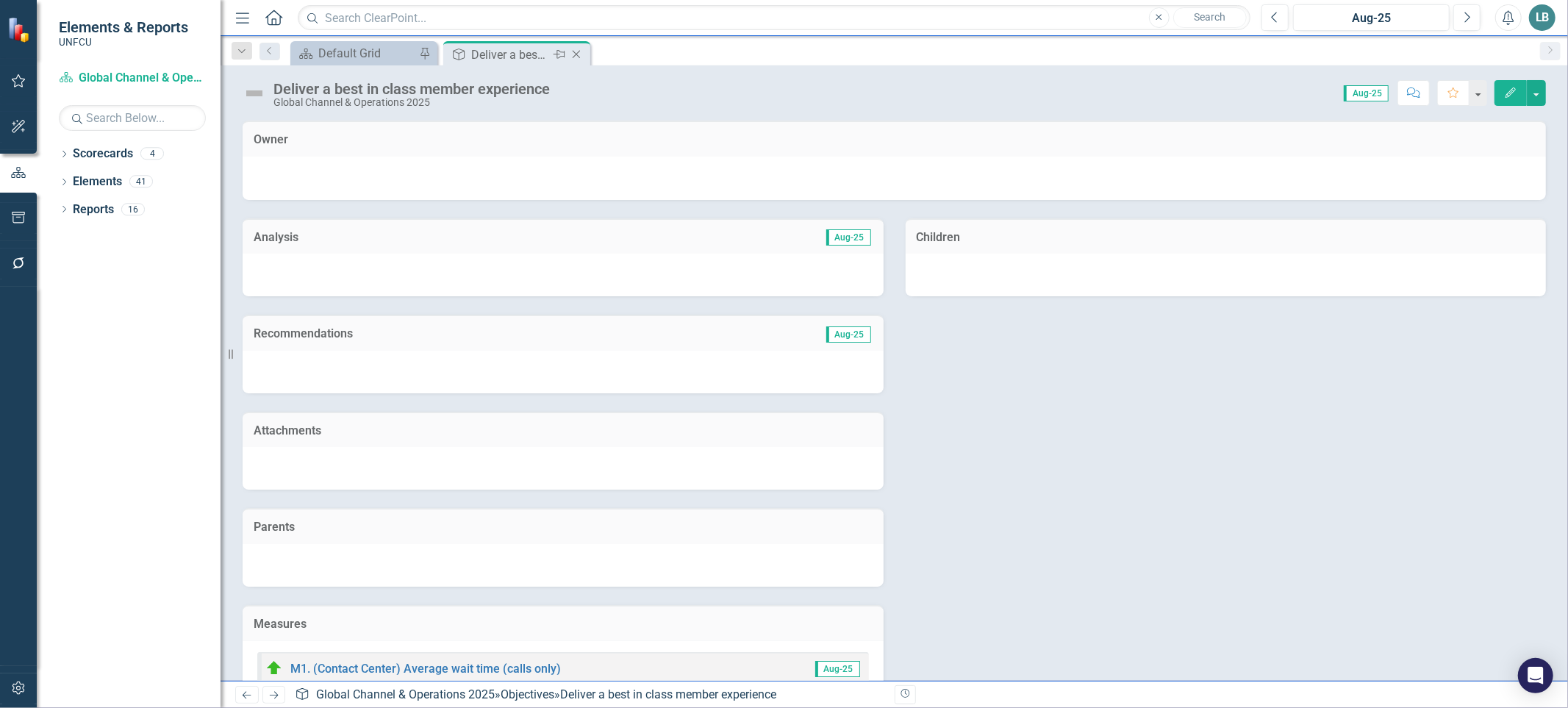
click at [575, 53] on icon at bounding box center [576, 55] width 8 height 8
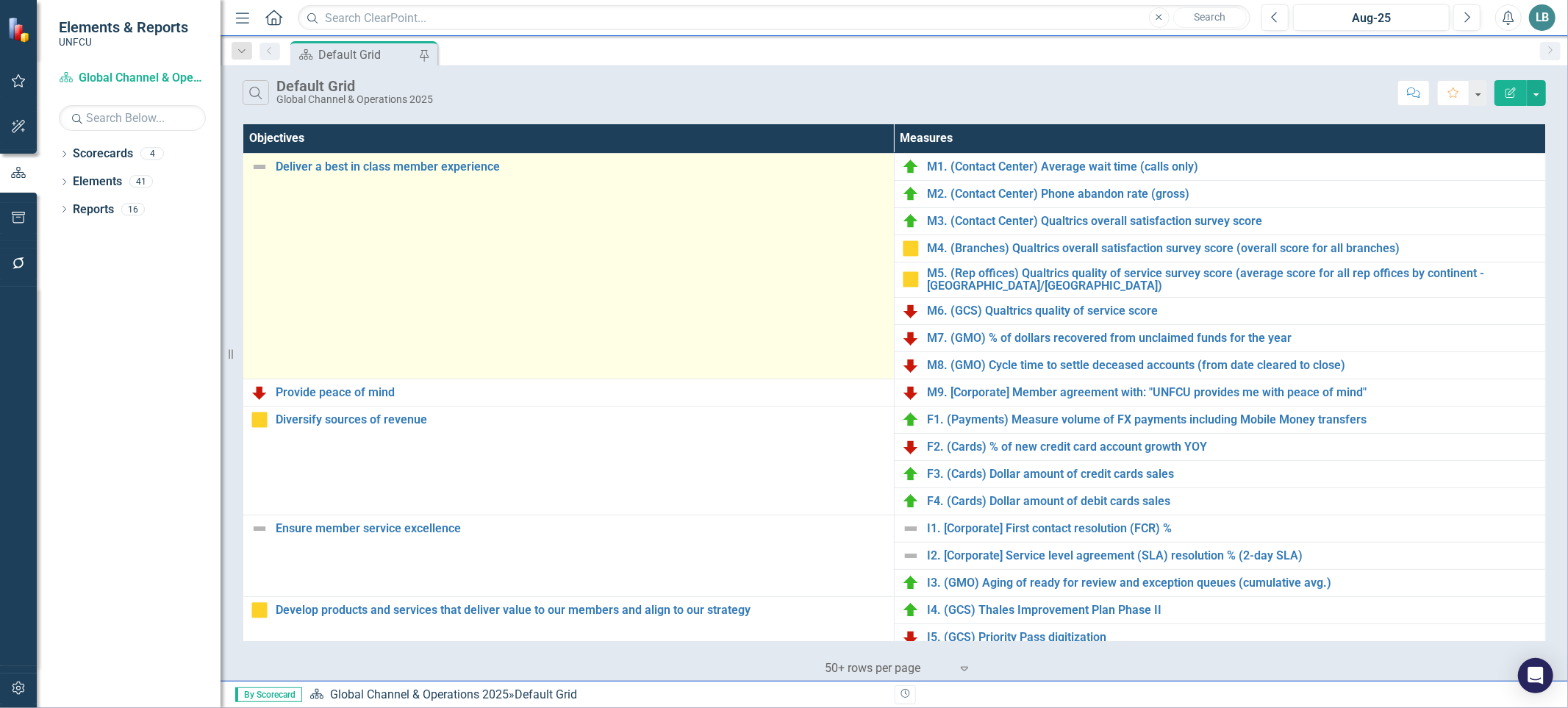
click at [261, 169] on img at bounding box center [260, 167] width 18 height 18
click at [260, 163] on img at bounding box center [260, 167] width 18 height 18
click at [261, 163] on img at bounding box center [260, 167] width 18 height 18
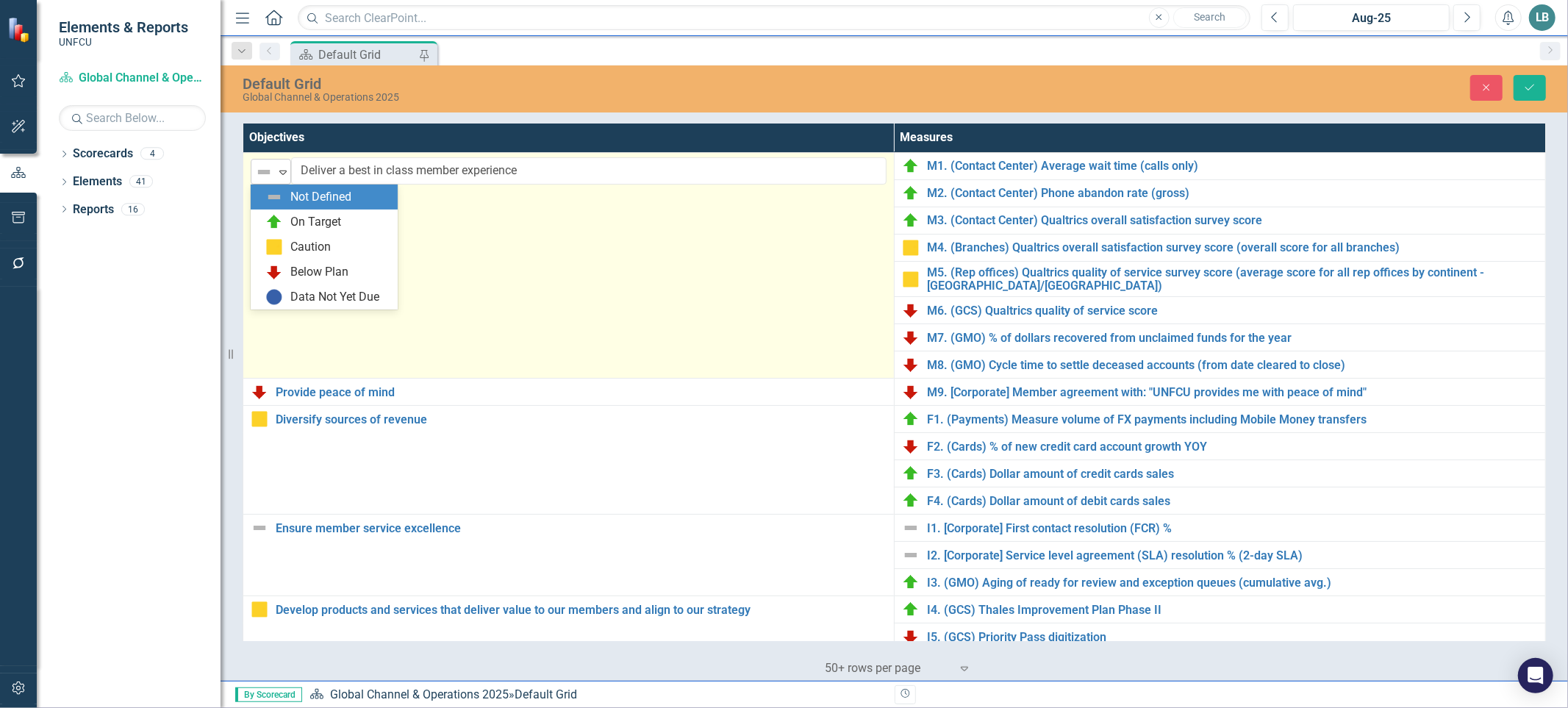
click at [290, 174] on icon "Expand" at bounding box center [283, 172] width 15 height 11
click at [291, 250] on div "Caution" at bounding box center [311, 247] width 40 height 17
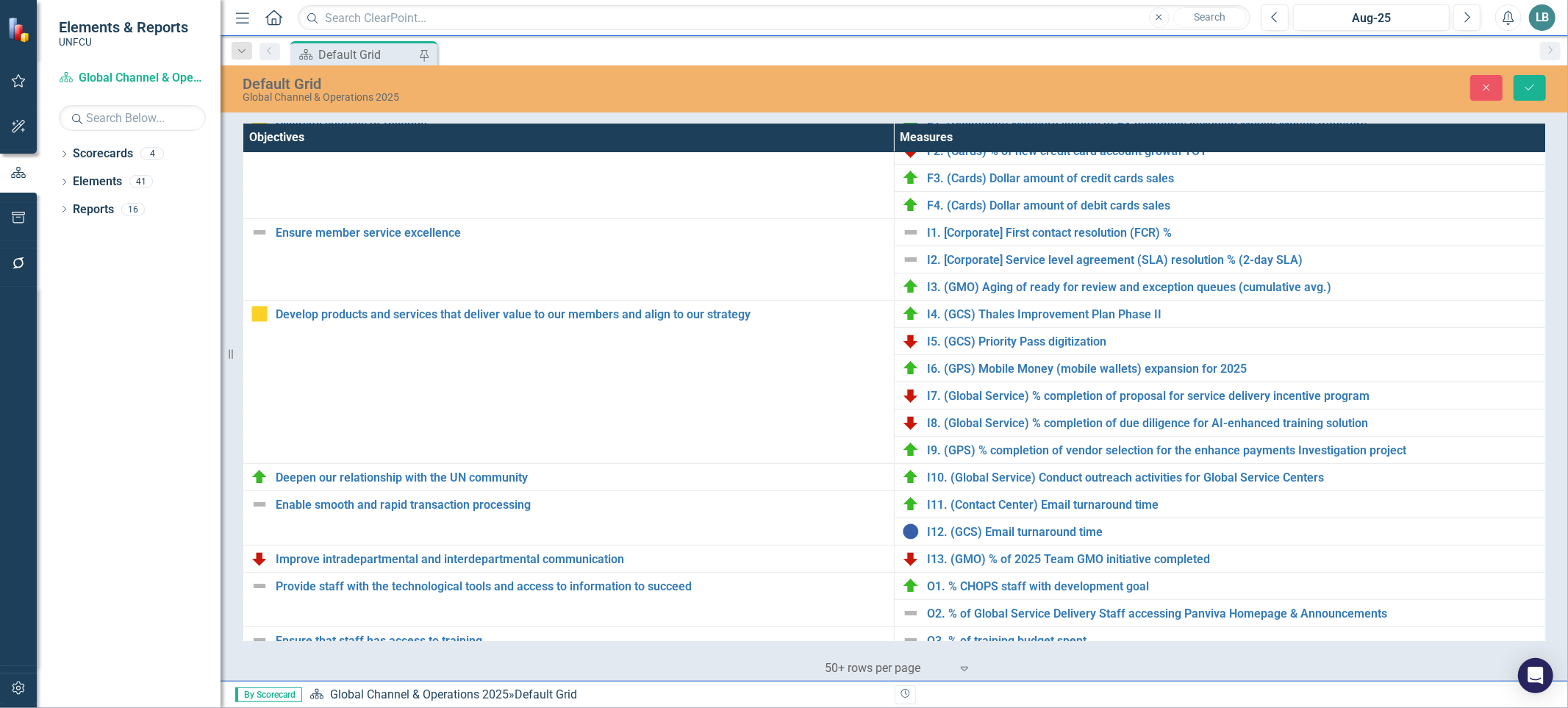
scroll to position [328, 0]
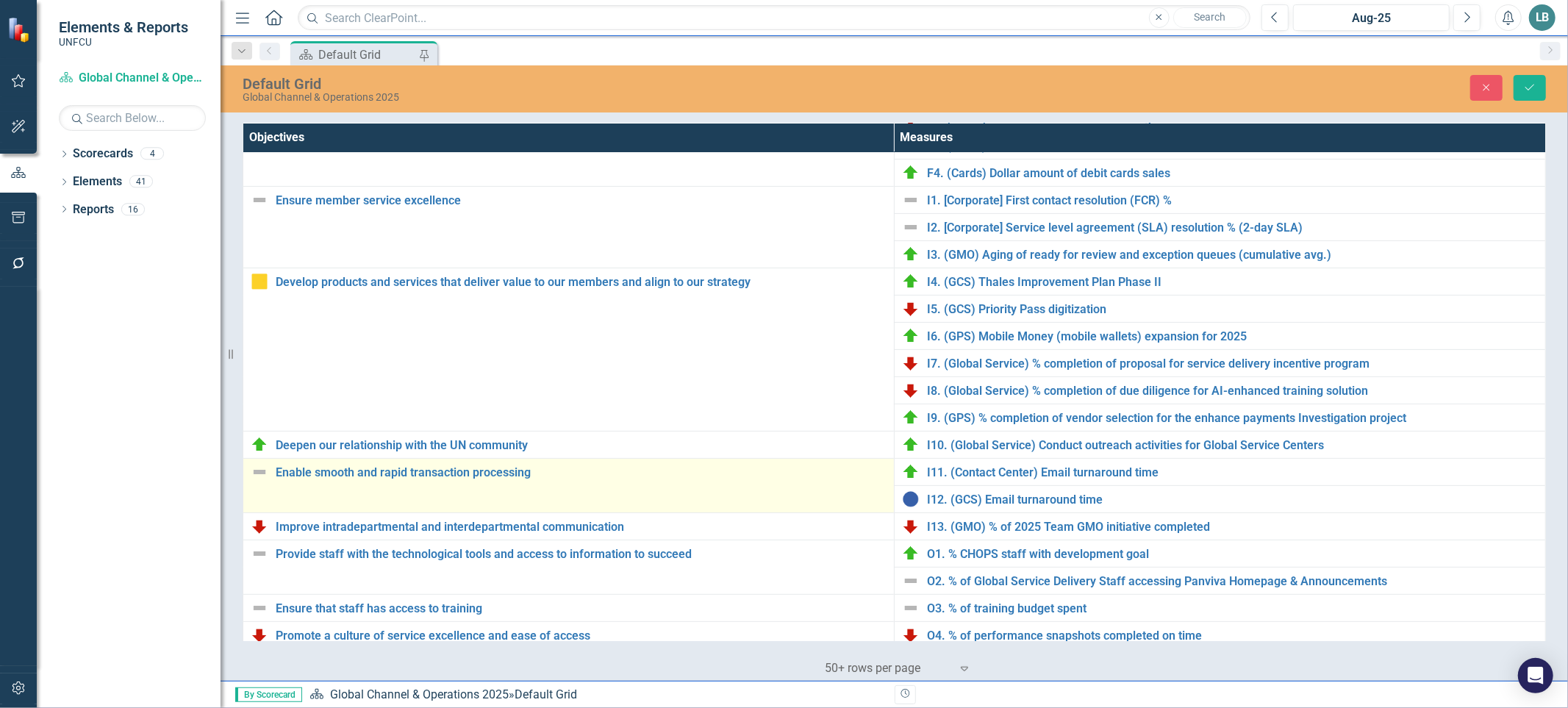
click at [260, 476] on img at bounding box center [260, 472] width 18 height 18
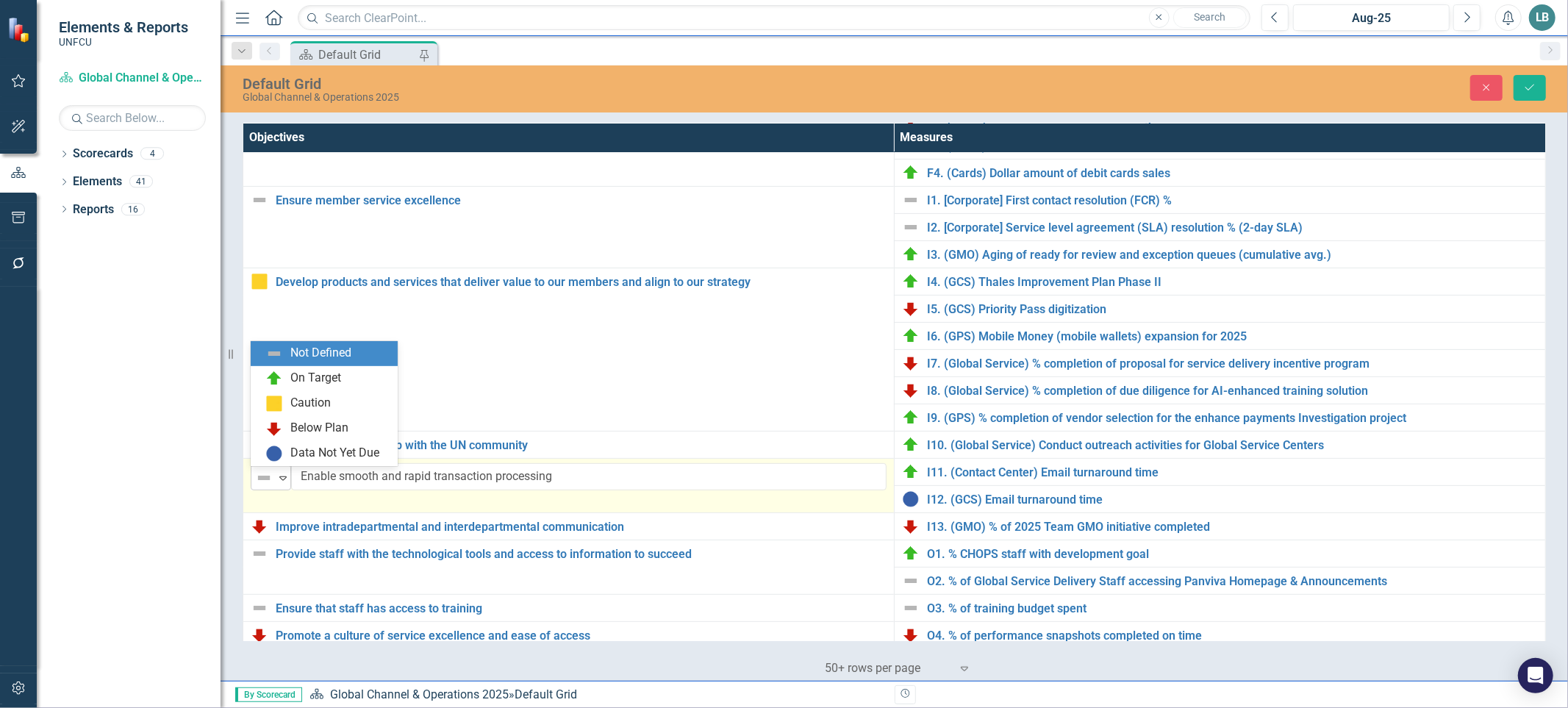
click at [287, 482] on icon "Expand" at bounding box center [283, 477] width 15 height 11
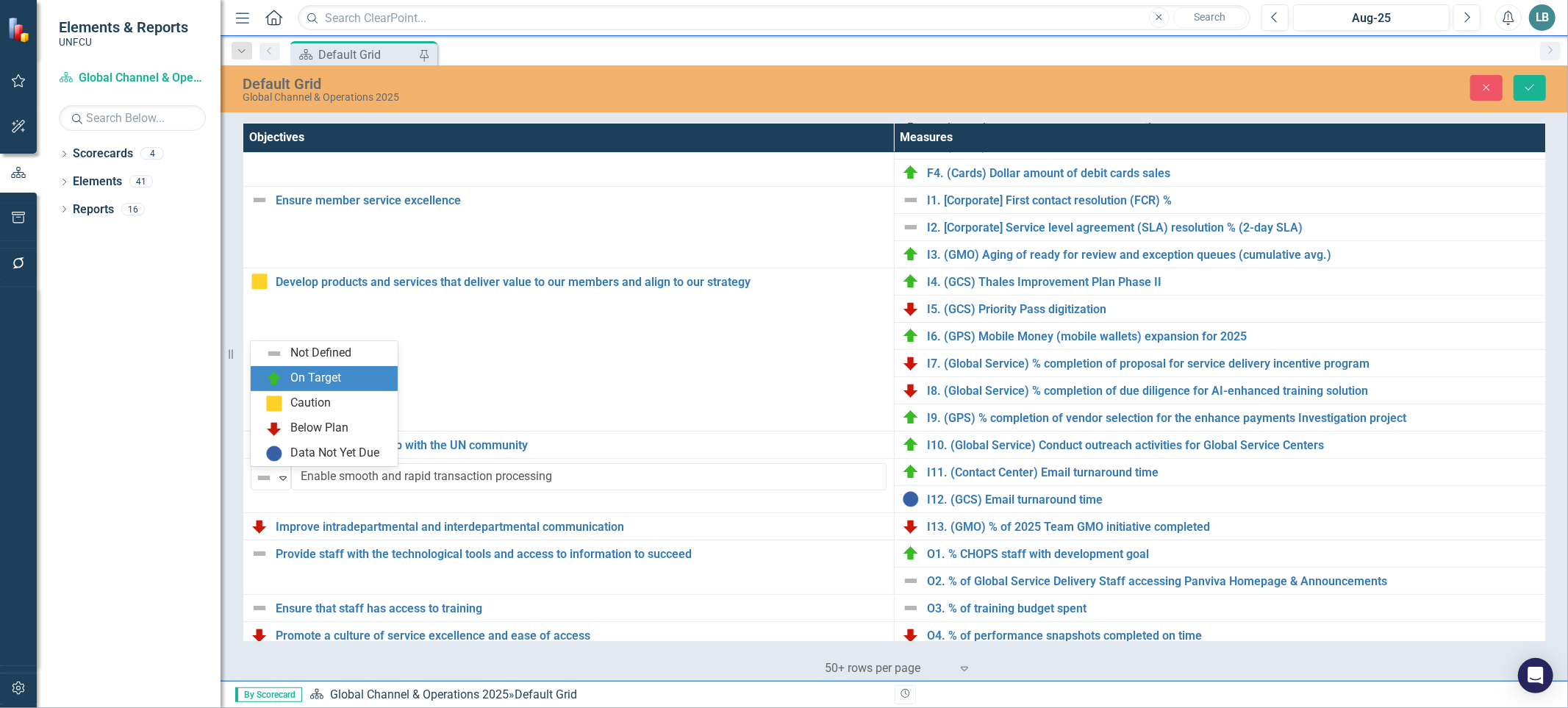
click at [280, 367] on div "On Target" at bounding box center [324, 379] width 147 height 25
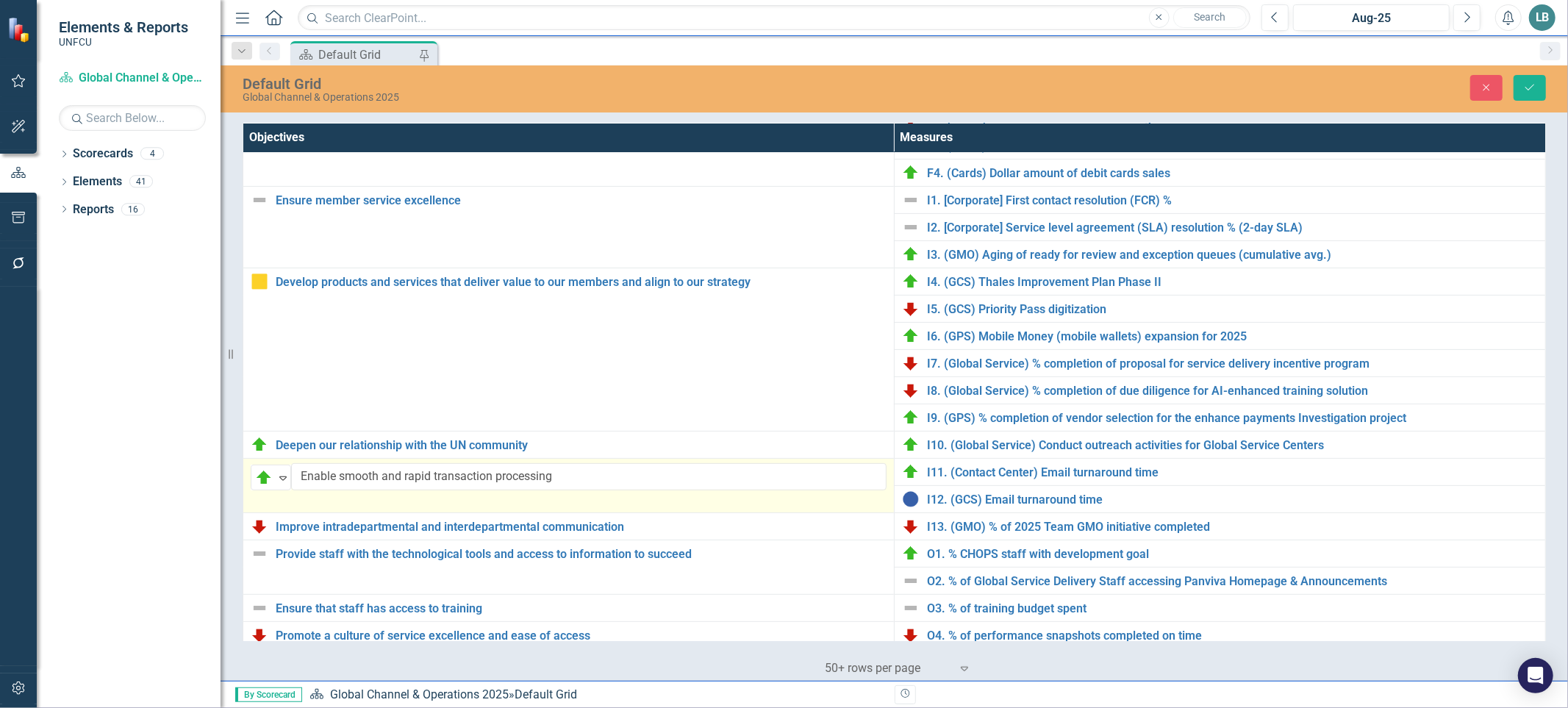
scroll to position [338, 0]
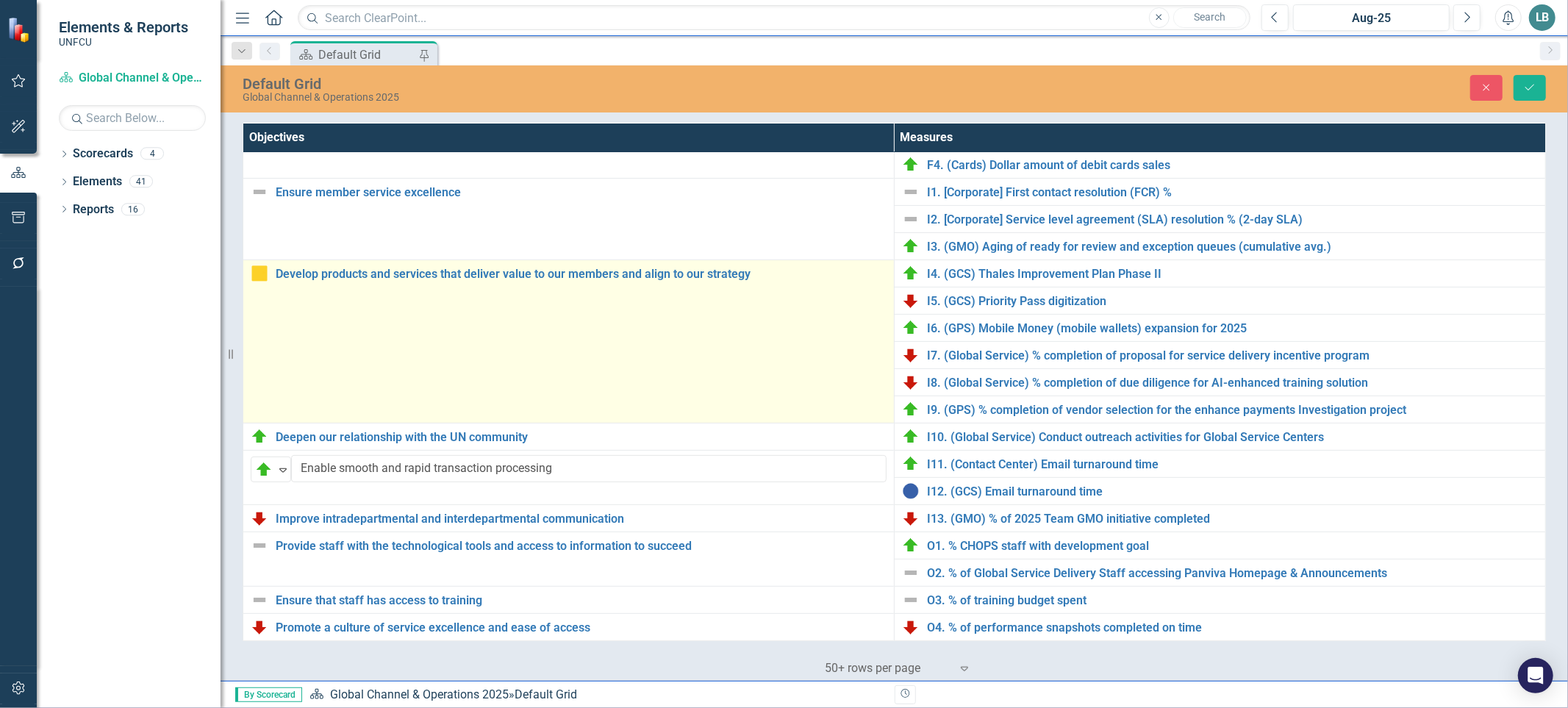
click at [651, 341] on td "Develop products and services that deliver value to our members and align to ou…" at bounding box center [569, 342] width 651 height 163
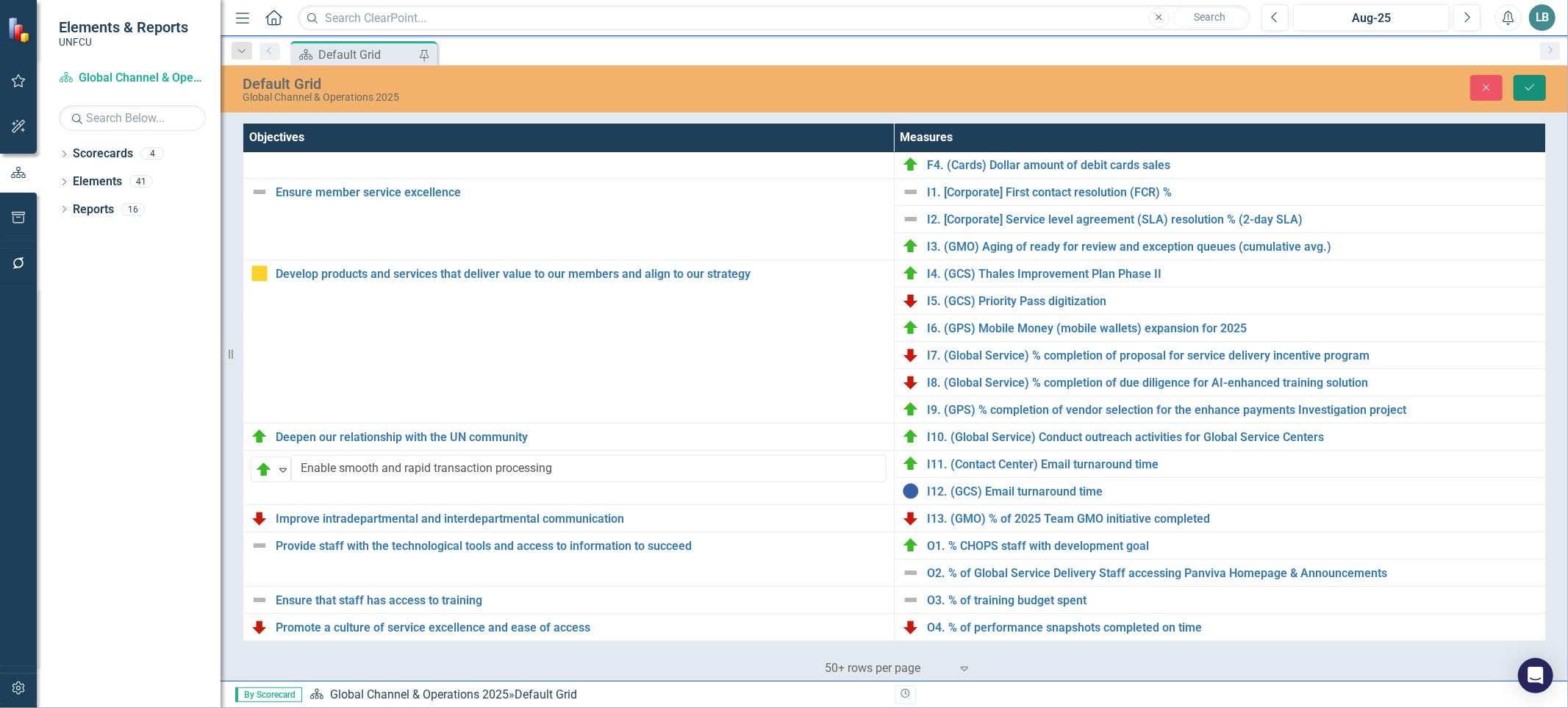
click at [1518, 79] on button "Save" at bounding box center [1529, 87] width 33 height 26
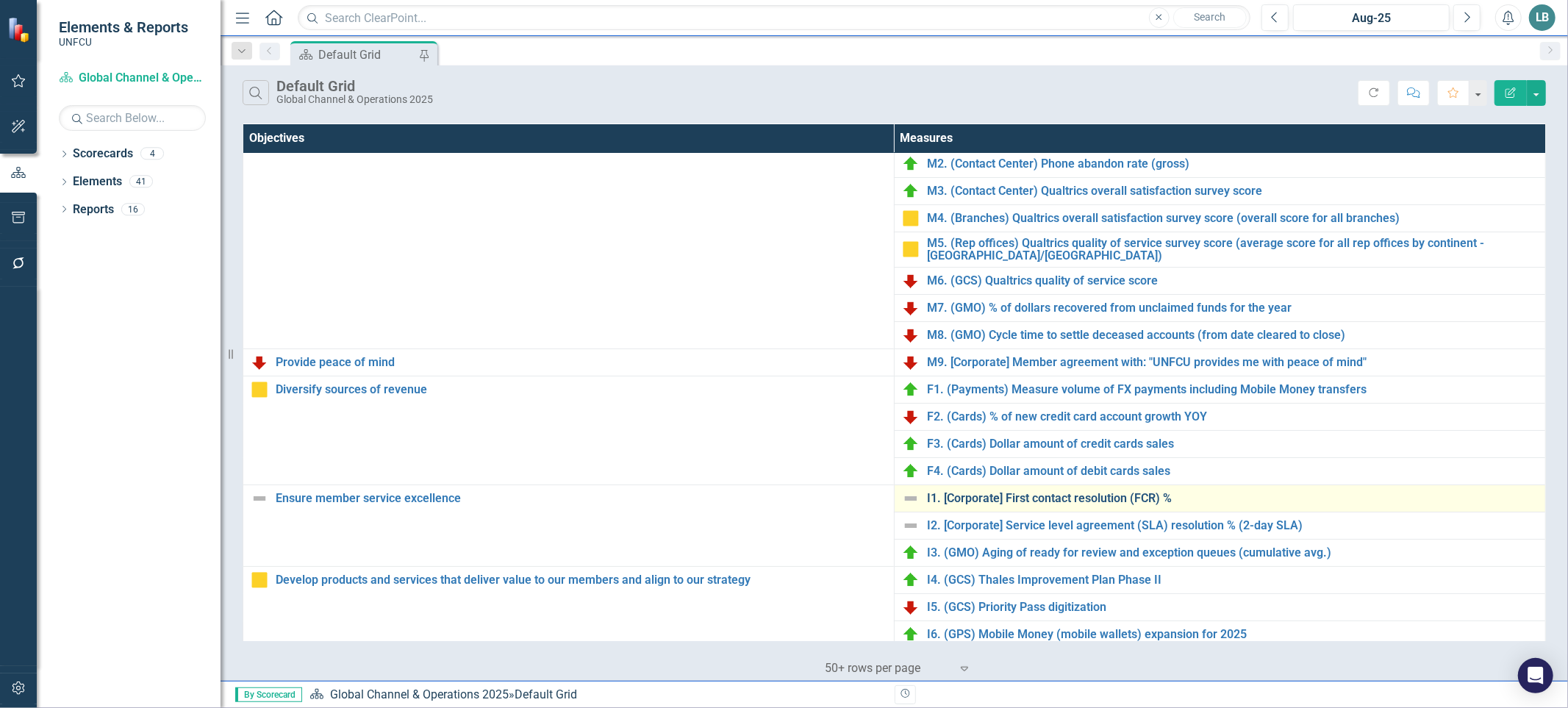
scroll to position [47, 0]
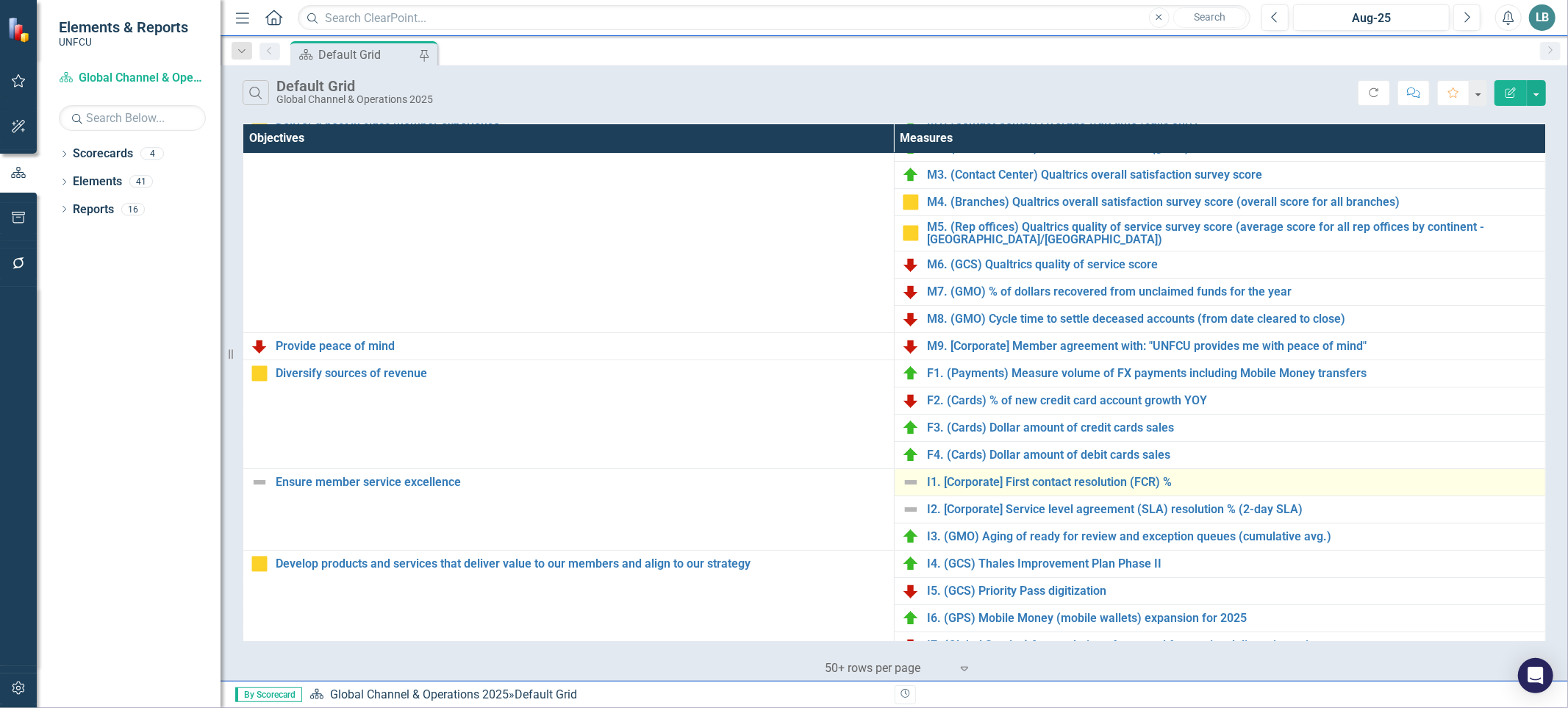
click at [1086, 474] on div "I1. [Corporate] First contact resolution (FCR) %" at bounding box center [1219, 483] width 636 height 18
click at [1091, 483] on link "I1. [Corporate] First contact resolution (FCR) %" at bounding box center [1233, 482] width 611 height 13
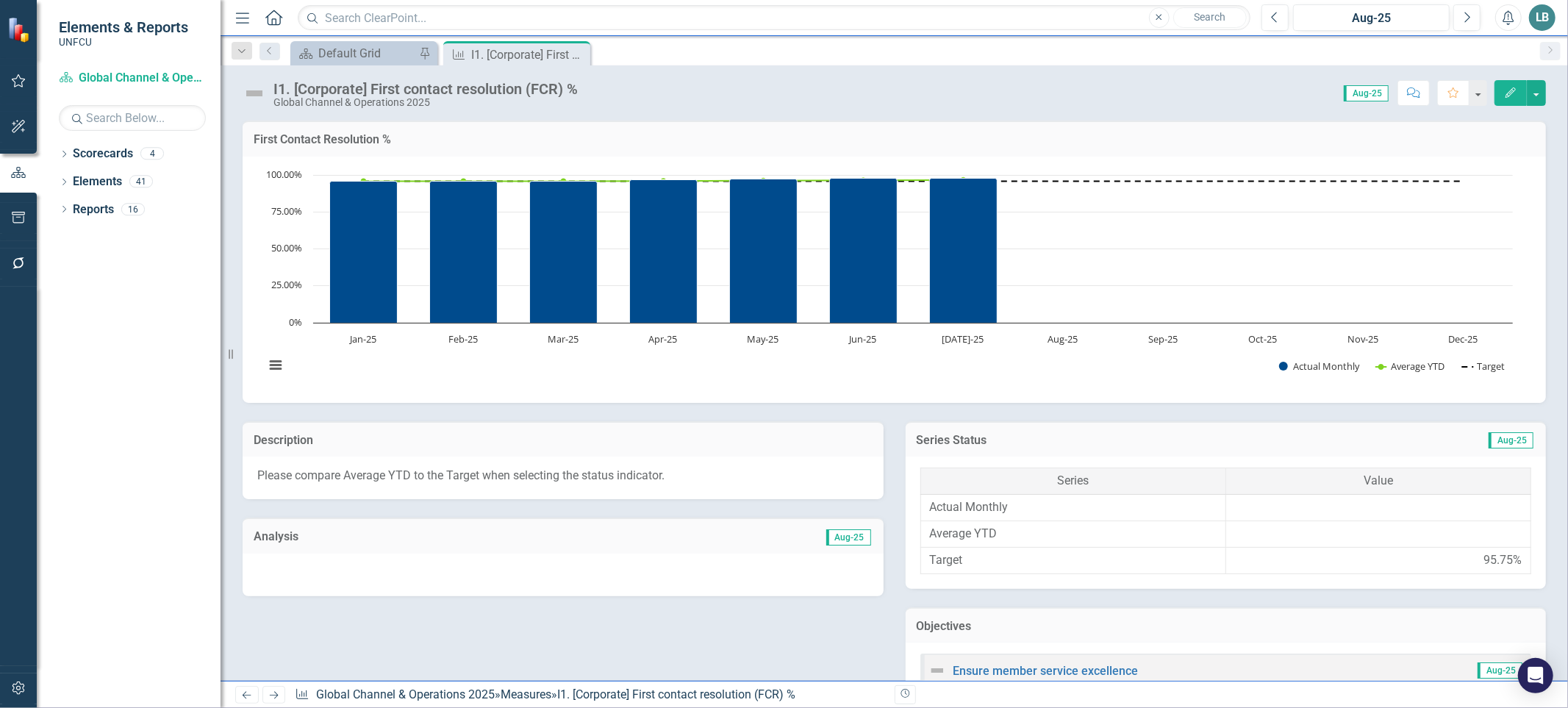
scroll to position [562, 0]
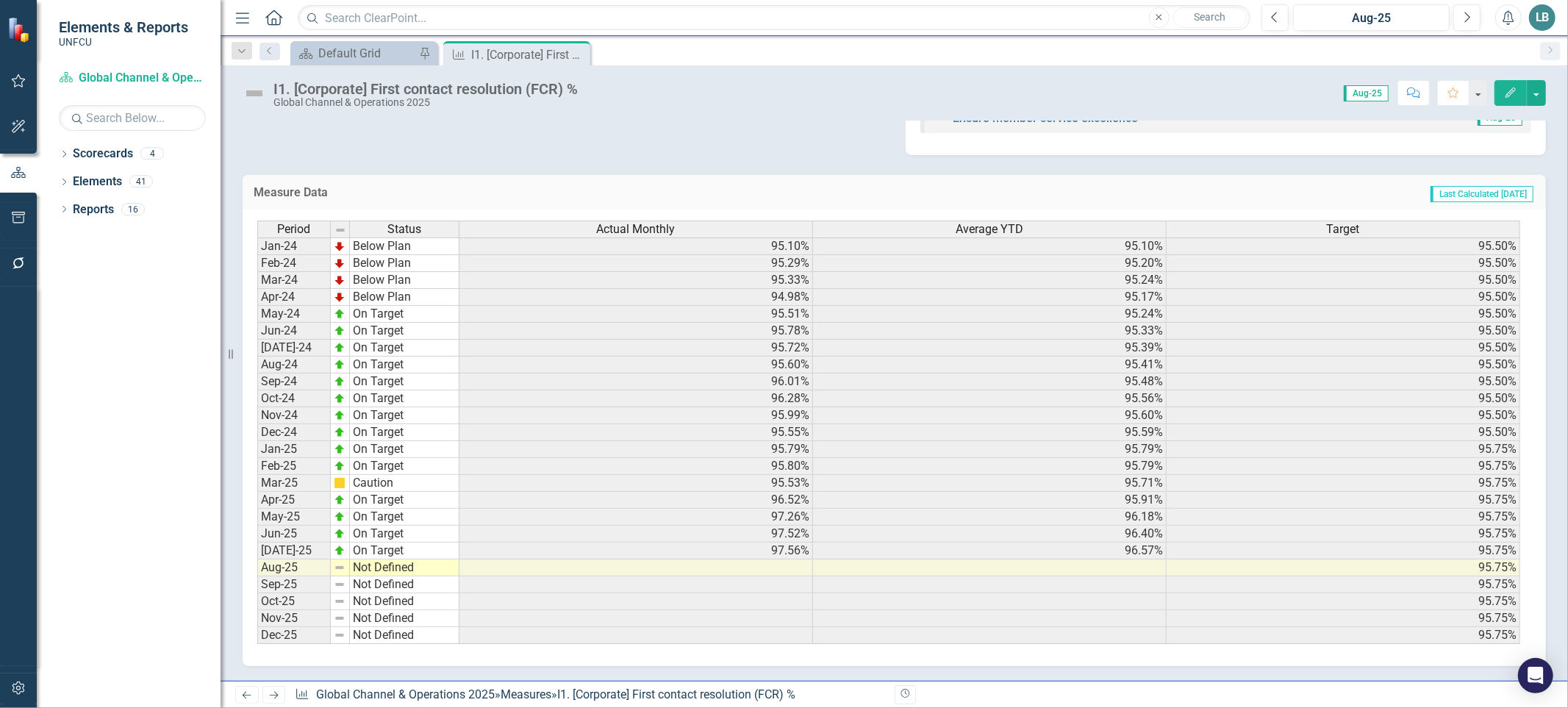
drag, startPoint x: 579, startPoint y: 55, endPoint x: 674, endPoint y: 57, distance: 95.0
click at [0, 0] on icon "Close" at bounding box center [0, 0] width 0 height 0
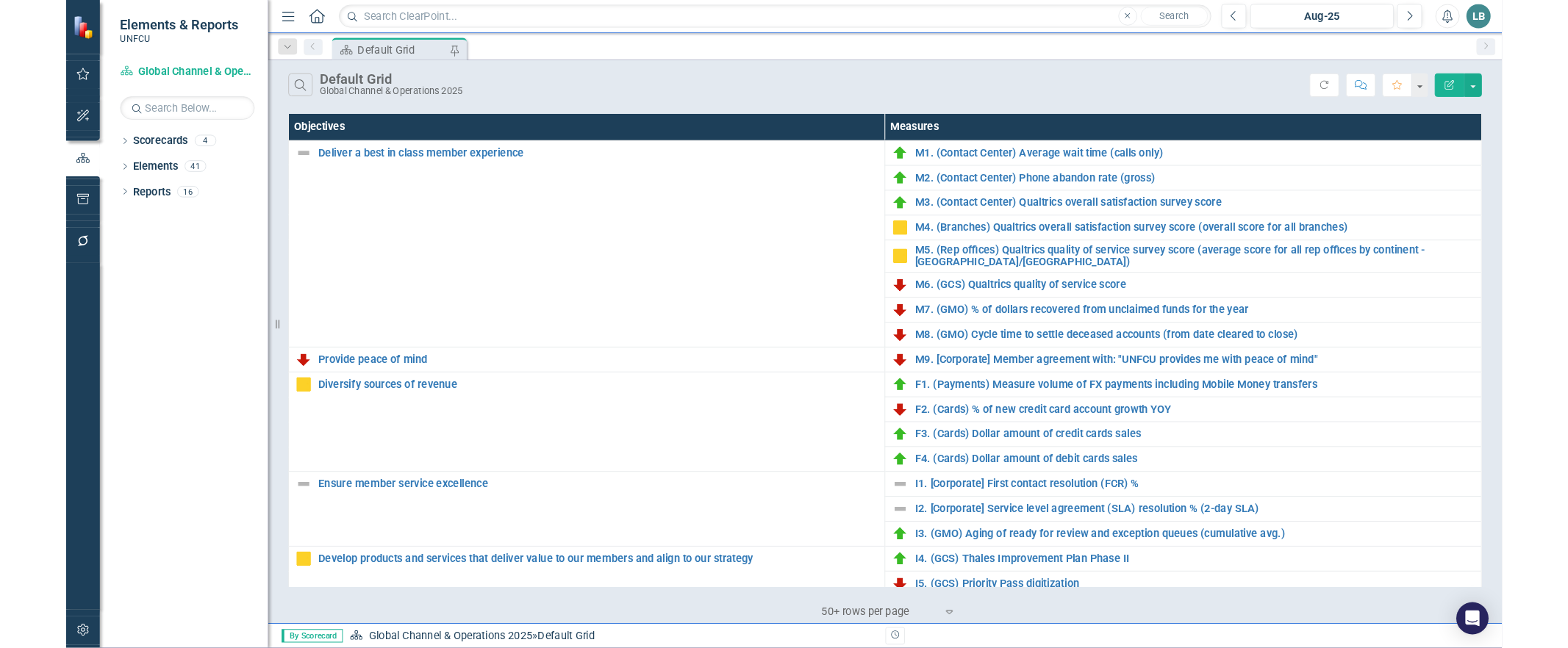
scroll to position [339, 0]
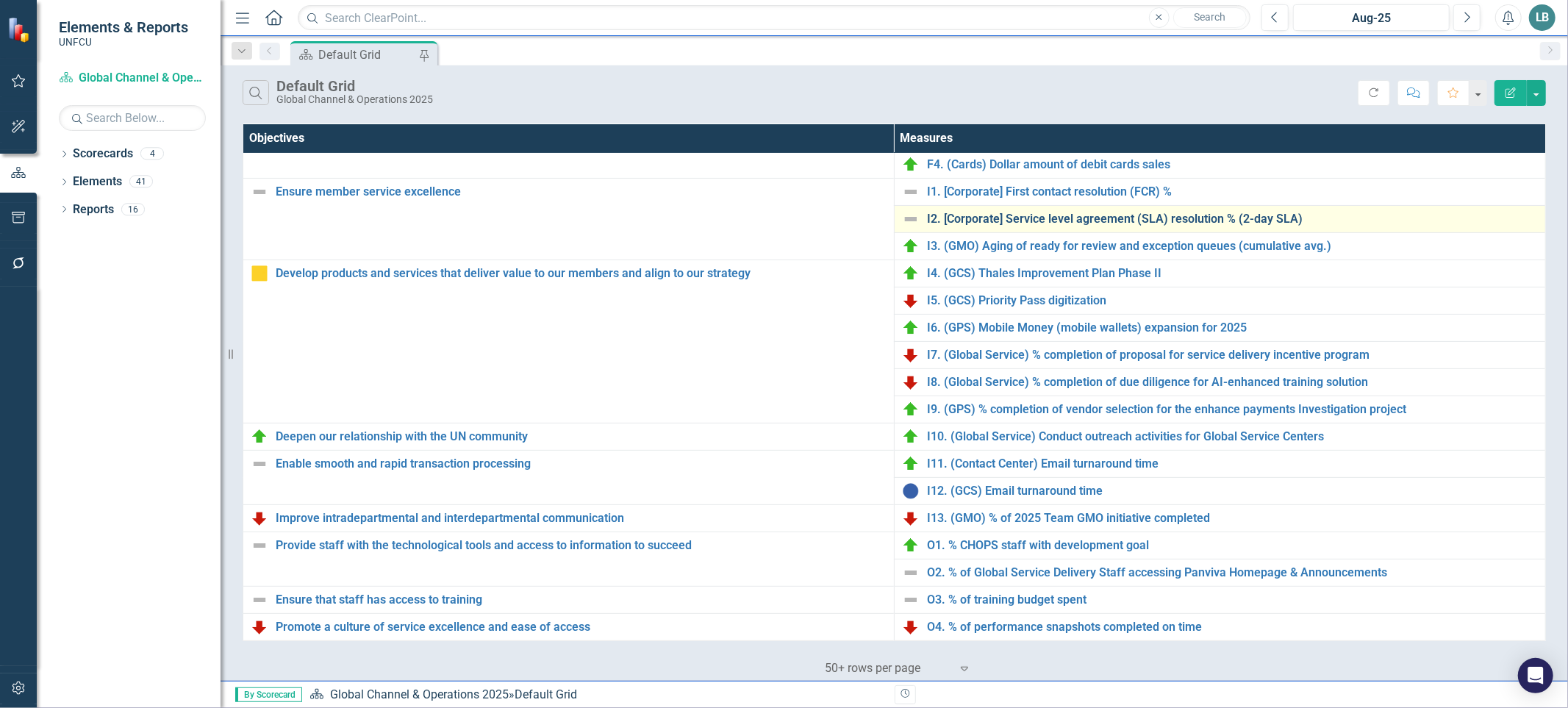
click at [1101, 222] on link "I2. [Corporate] Service level agreement (SLA) resolution % (2-day SLA)" at bounding box center [1233, 218] width 611 height 13
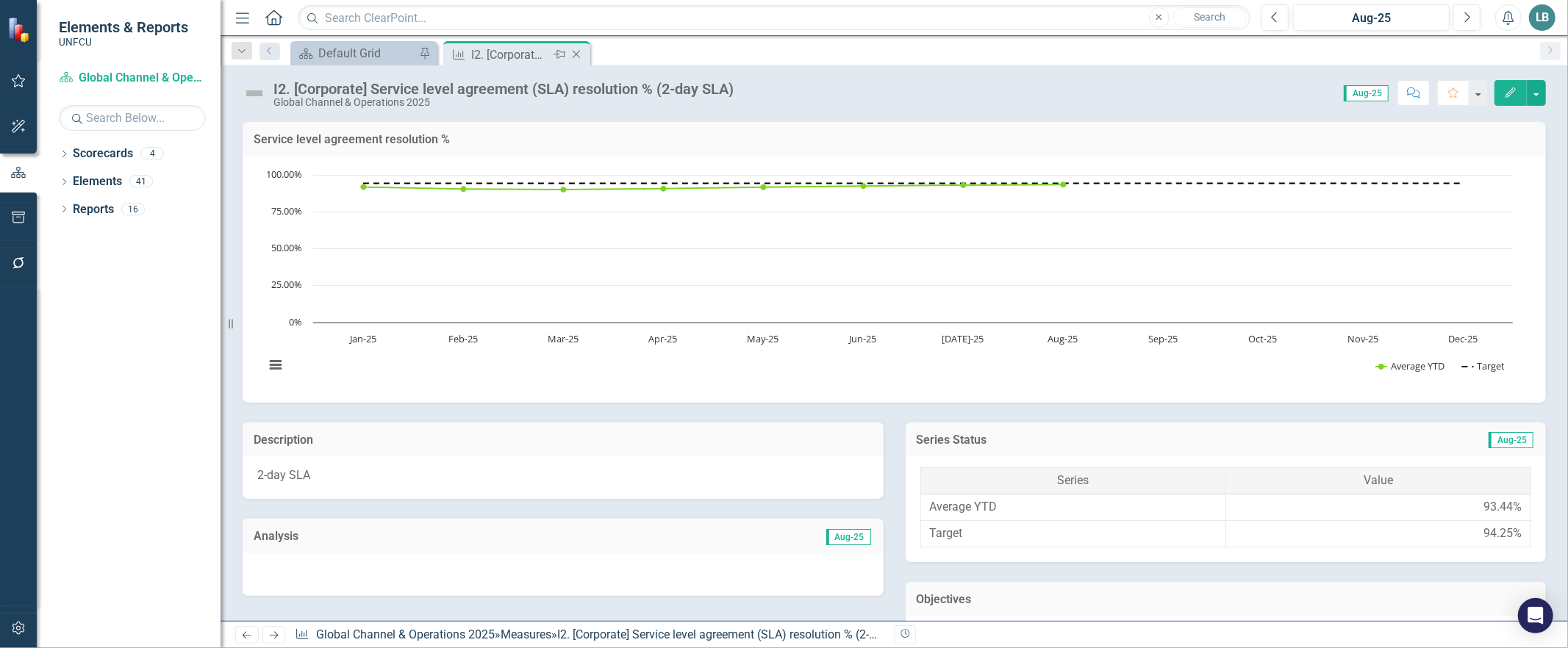
click at [578, 54] on icon "Close" at bounding box center [576, 54] width 15 height 11
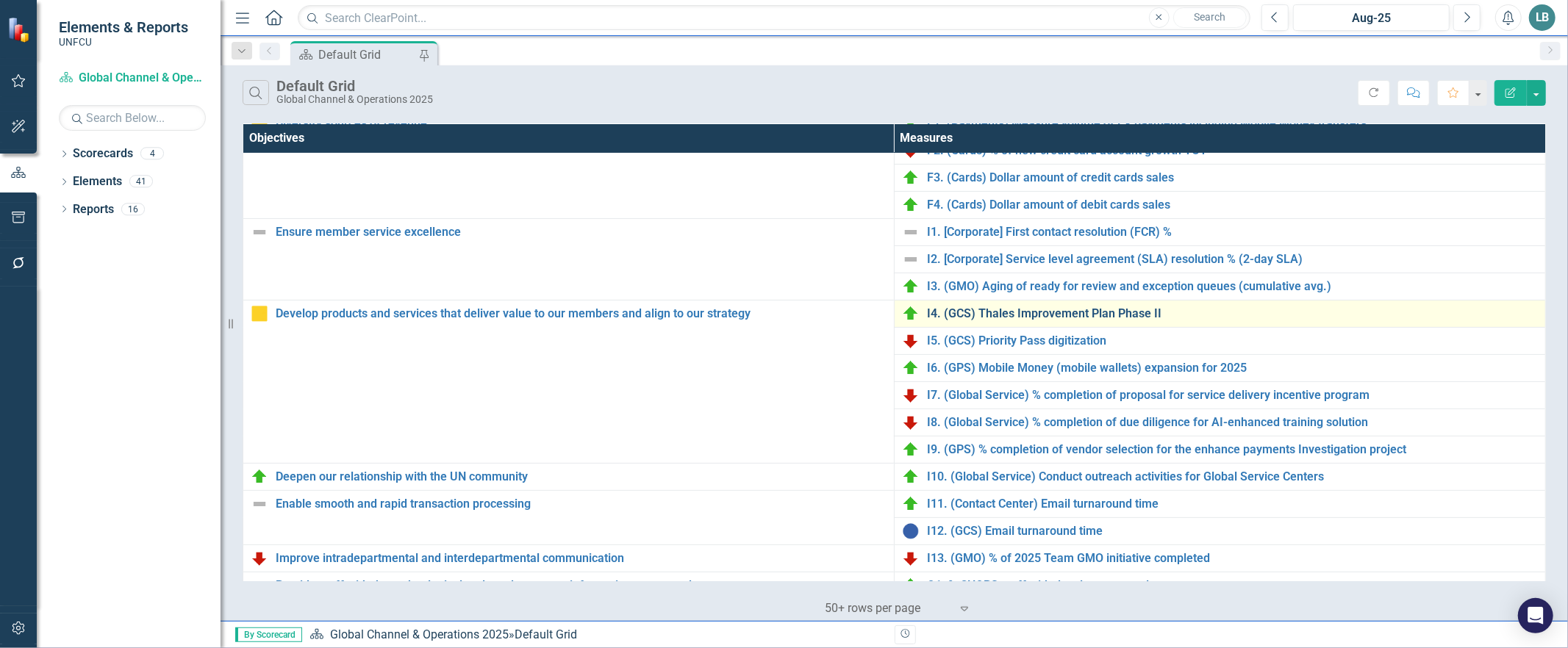
scroll to position [399, 0]
